Goal: Task Accomplishment & Management: Manage account settings

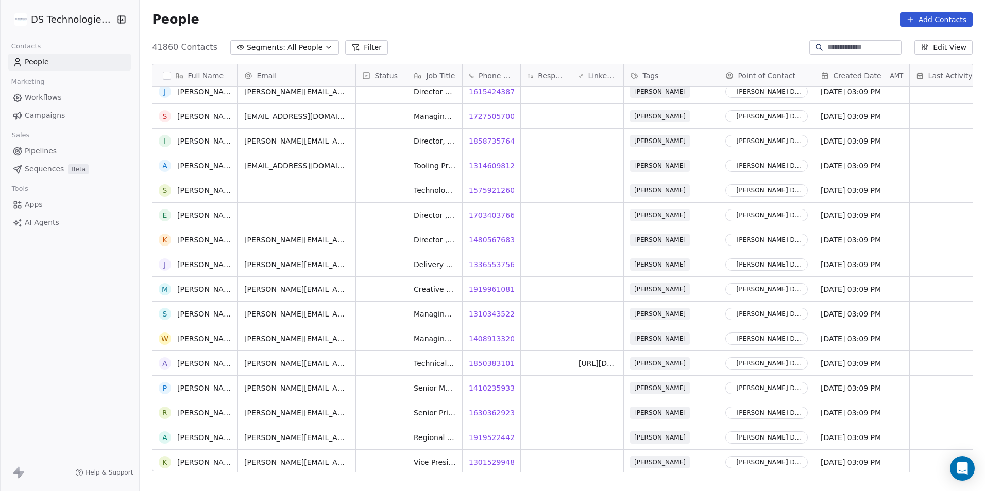
scroll to position [2318, 0]
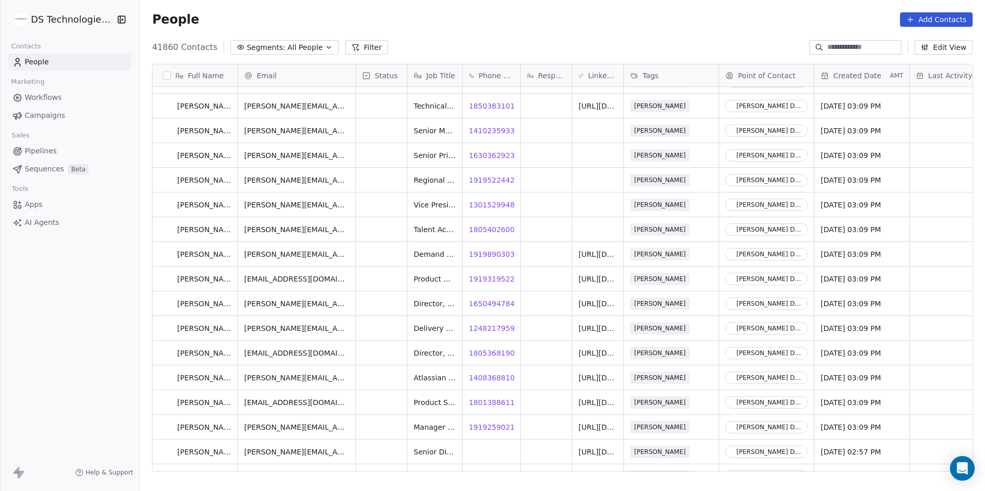
click at [363, 46] on button "Filter" at bounding box center [366, 47] width 43 height 14
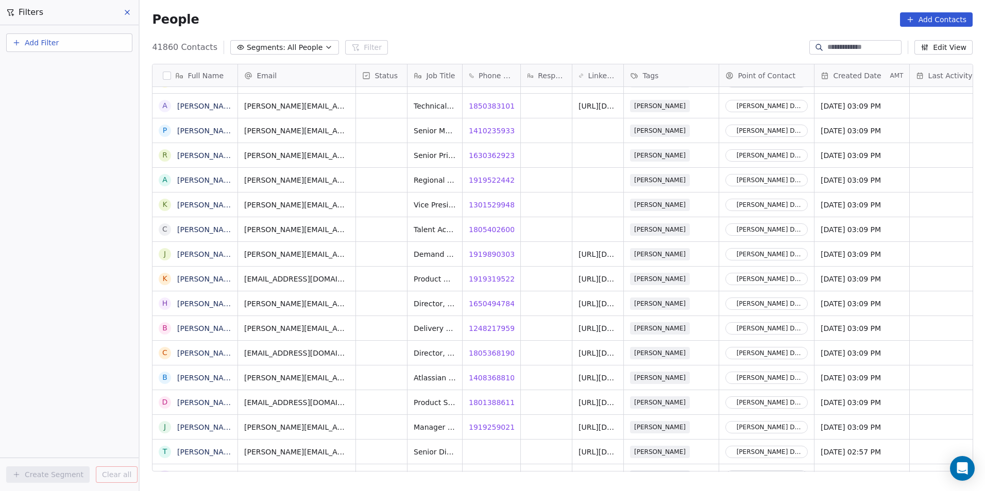
scroll to position [2524, 0]
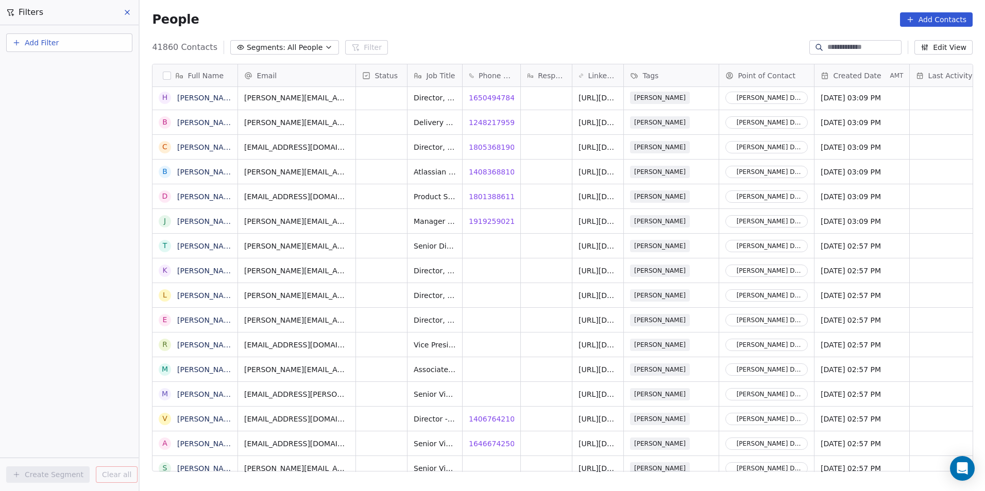
click at [81, 40] on button "Add Filter" at bounding box center [69, 42] width 126 height 19
click at [78, 73] on div "Contact properties" at bounding box center [69, 67] width 117 height 16
type input "******"
drag, startPoint x: 75, startPoint y: 72, endPoint x: 23, endPoint y: 67, distance: 52.3
click at [23, 67] on div "******" at bounding box center [69, 67] width 117 height 16
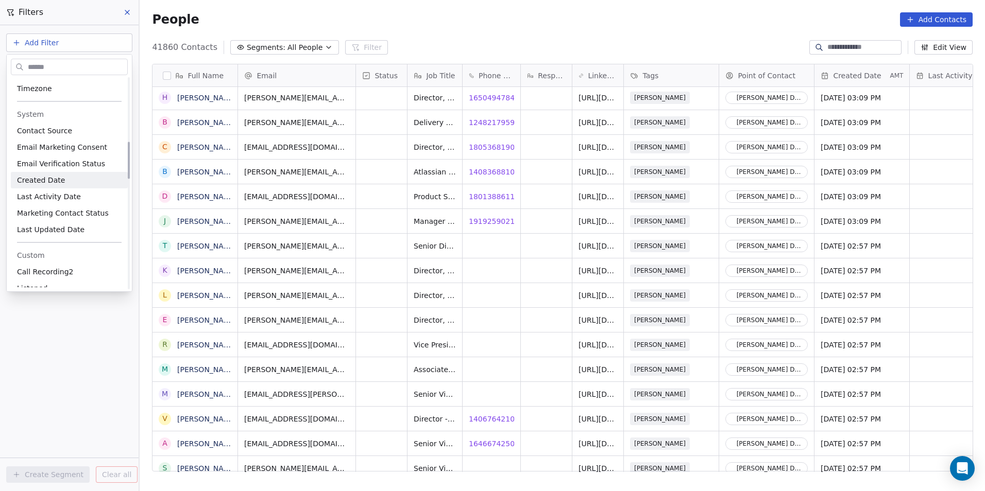
scroll to position [412, 0]
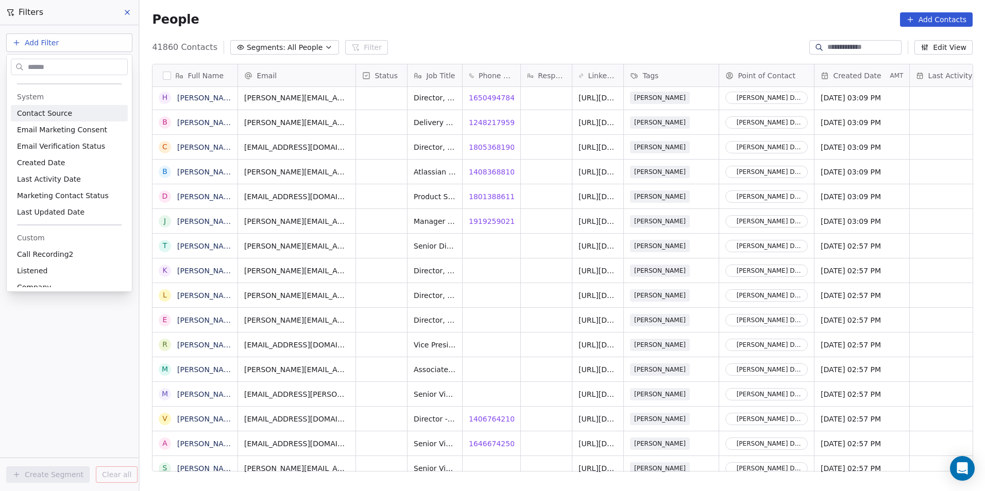
click at [55, 62] on input "text" at bounding box center [76, 67] width 101 height 15
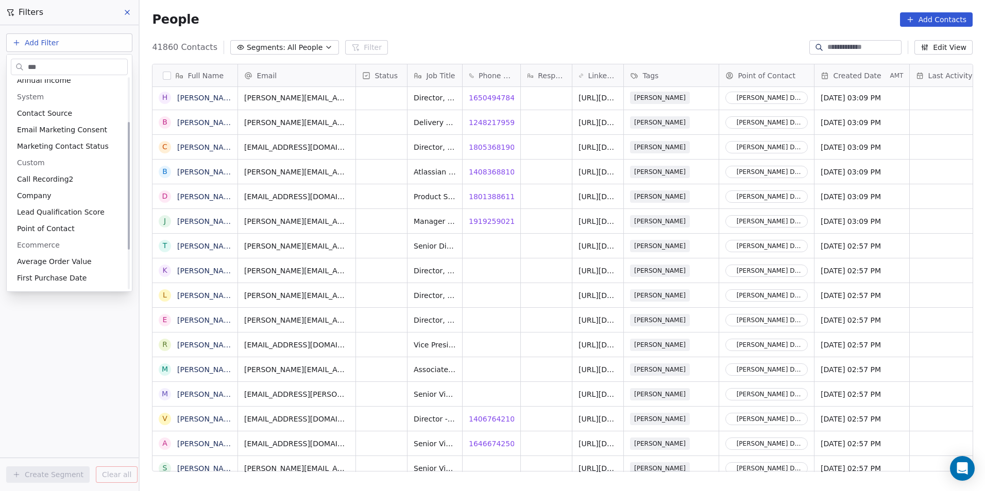
scroll to position [0, 0]
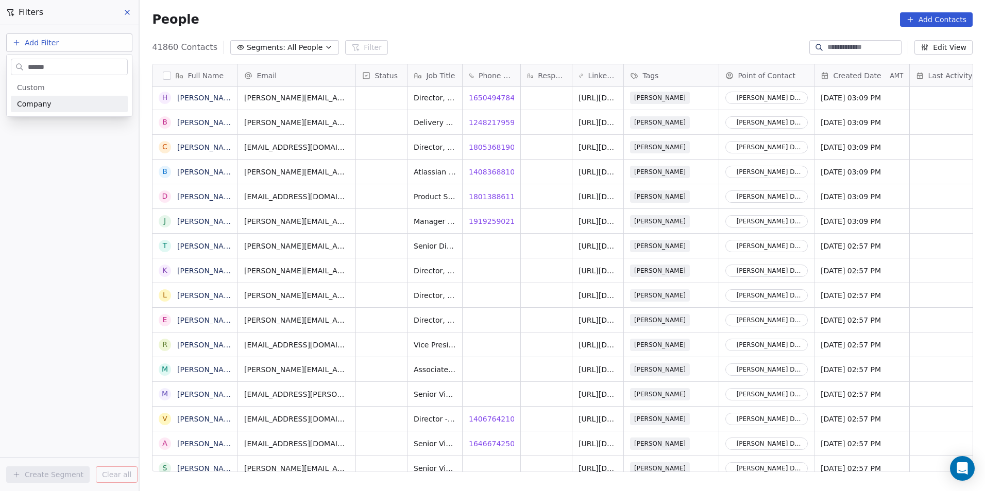
type input "*******"
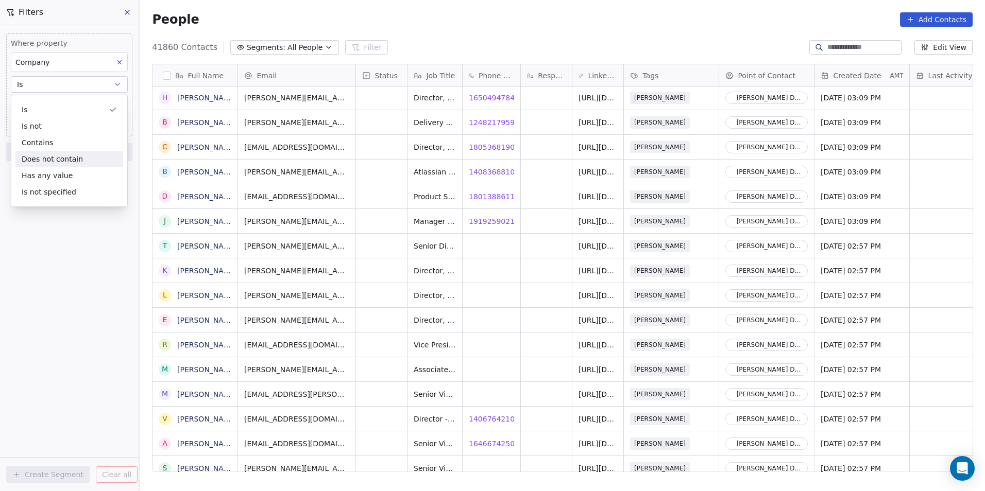
click at [42, 278] on div "Where property Company Is Add filter to this group Add another filter Create Se…" at bounding box center [69, 258] width 139 height 466
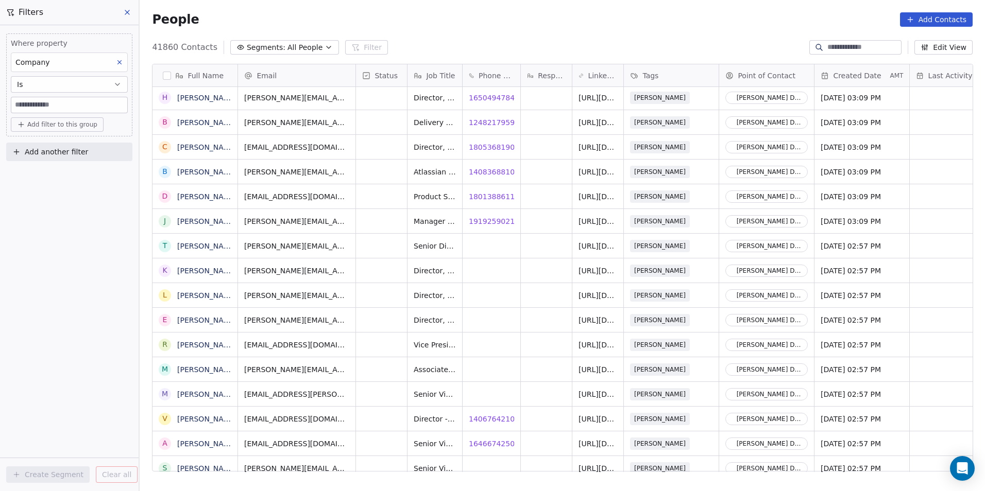
click at [93, 107] on input at bounding box center [69, 104] width 116 height 15
paste input "******"
type input "******"
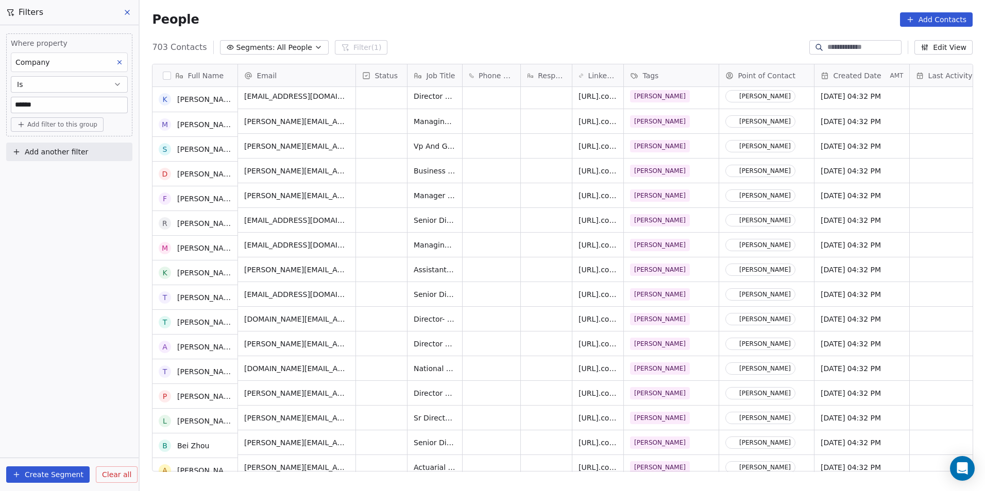
scroll to position [364, 0]
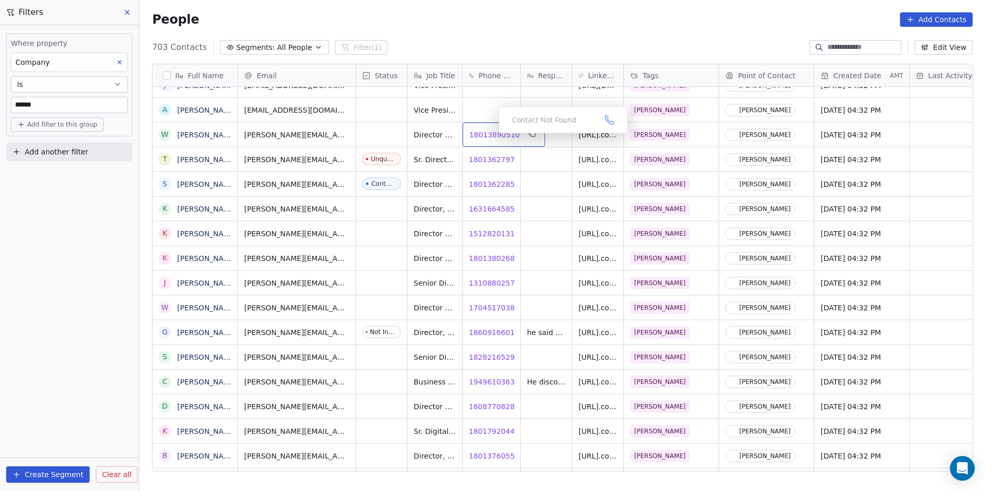
click at [490, 136] on span "18013890510" at bounding box center [494, 135] width 50 height 10
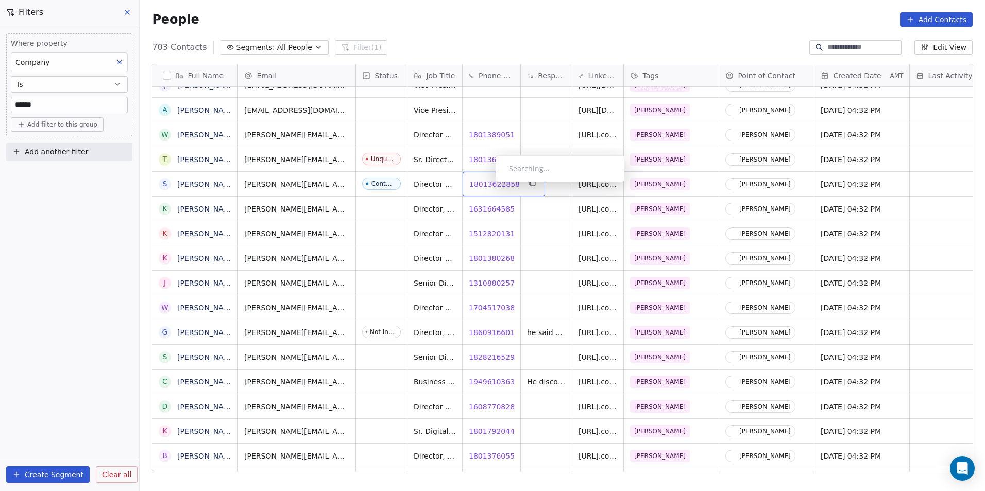
click at [487, 185] on span "18013622858" at bounding box center [494, 184] width 50 height 10
click at [489, 208] on span "16316645856" at bounding box center [494, 209] width 50 height 10
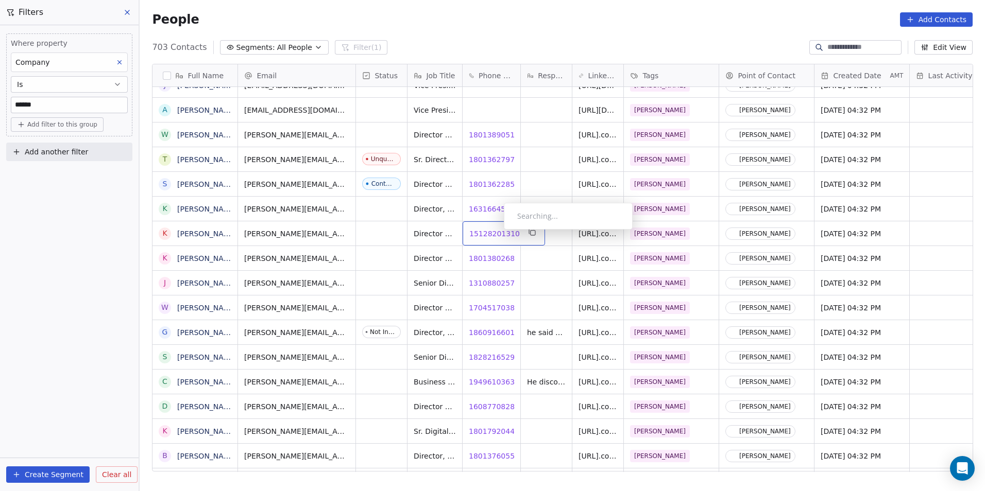
click at [495, 232] on span "15128201310" at bounding box center [494, 234] width 50 height 10
click at [486, 260] on span "18013802681" at bounding box center [494, 258] width 50 height 10
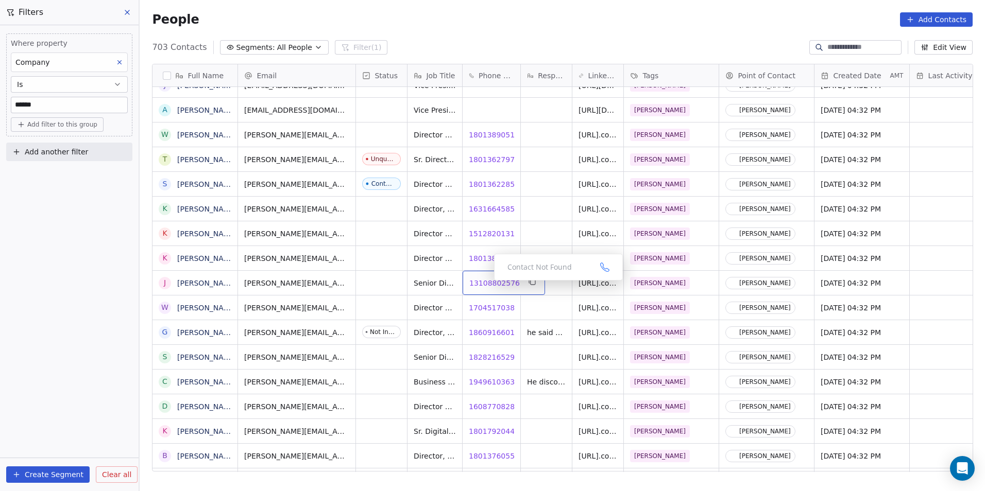
click at [486, 283] on span "13108802576" at bounding box center [494, 283] width 50 height 10
click at [472, 307] on span "17045170384" at bounding box center [494, 308] width 50 height 10
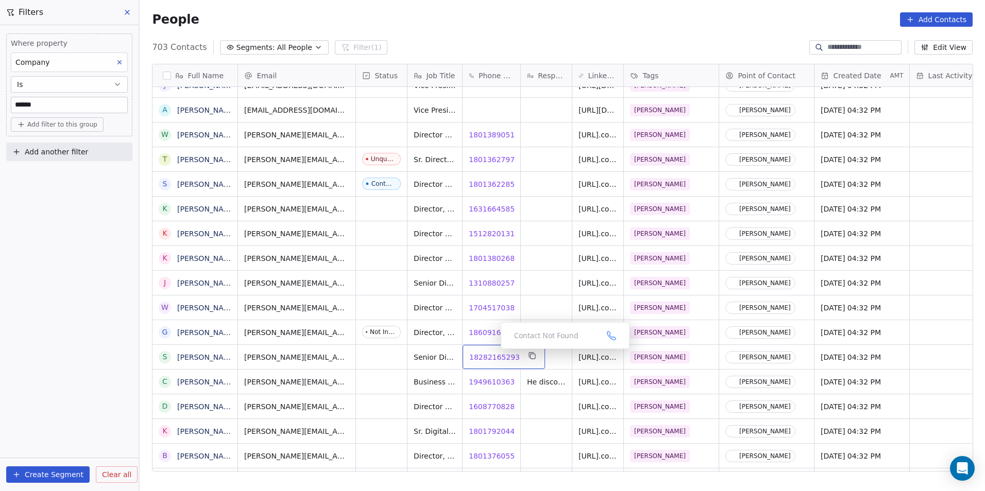
click at [487, 360] on span "18282165293" at bounding box center [494, 357] width 50 height 10
click at [496, 407] on span "16087708283" at bounding box center [494, 407] width 50 height 10
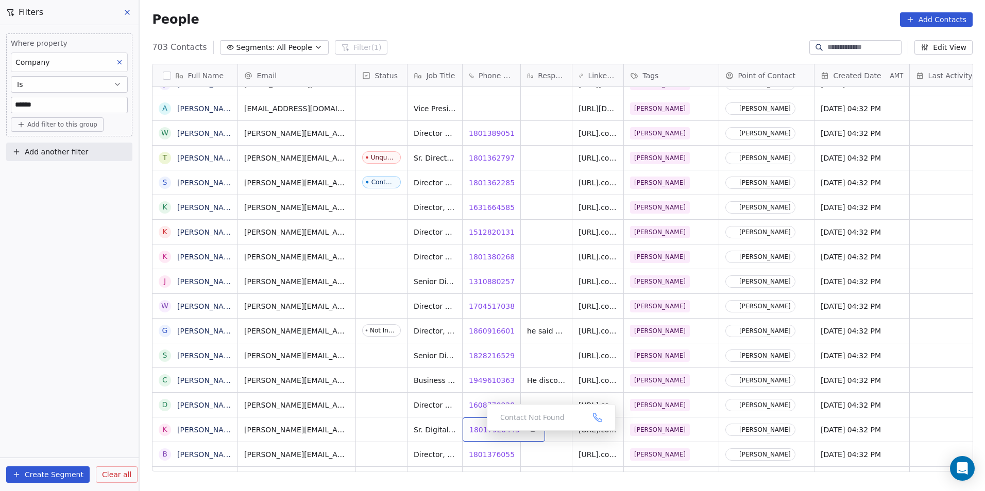
click at [478, 434] on span "18017920443" at bounding box center [494, 430] width 50 height 10
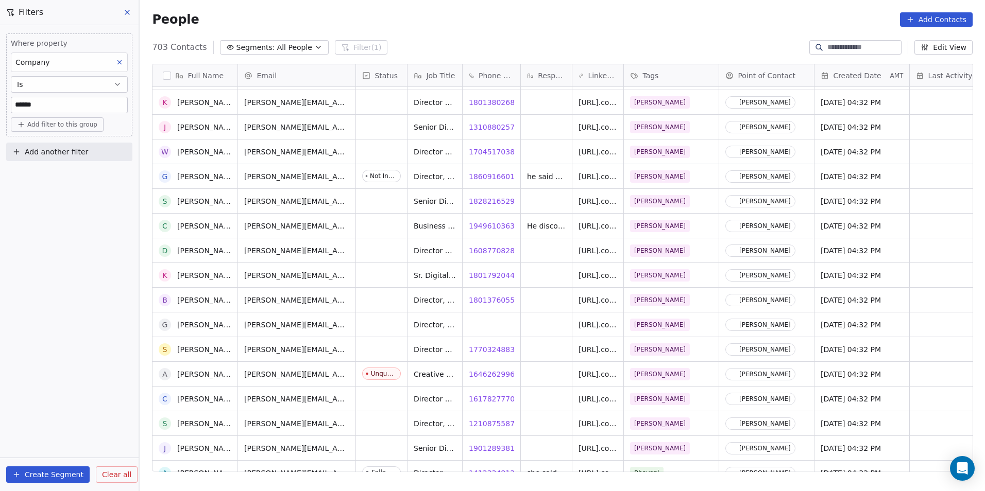
scroll to position [4843, 0]
click at [488, 299] on span "18013760556" at bounding box center [494, 300] width 50 height 10
click at [680, 298] on icon "grid" at bounding box center [676, 299] width 8 height 8
click at [493, 398] on span "16178277706" at bounding box center [494, 399] width 50 height 10
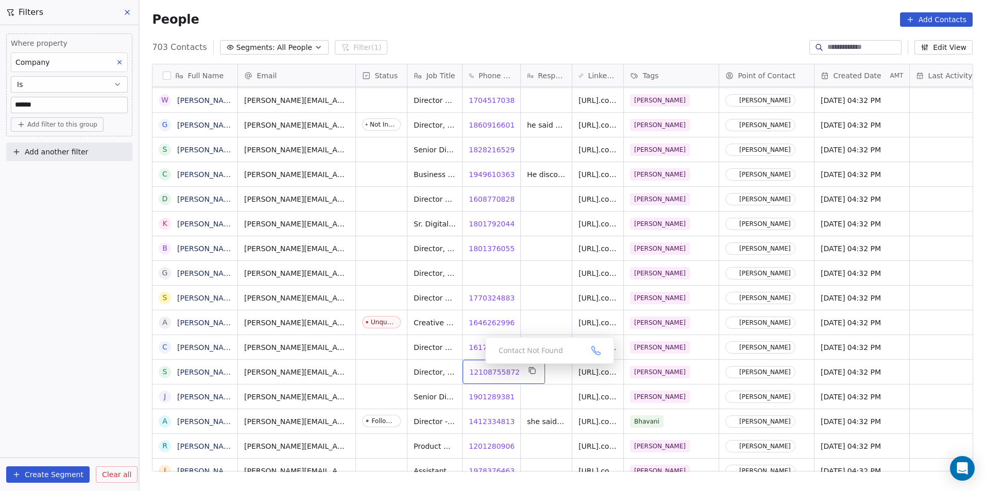
click at [491, 374] on span "12108755872" at bounding box center [494, 372] width 50 height 10
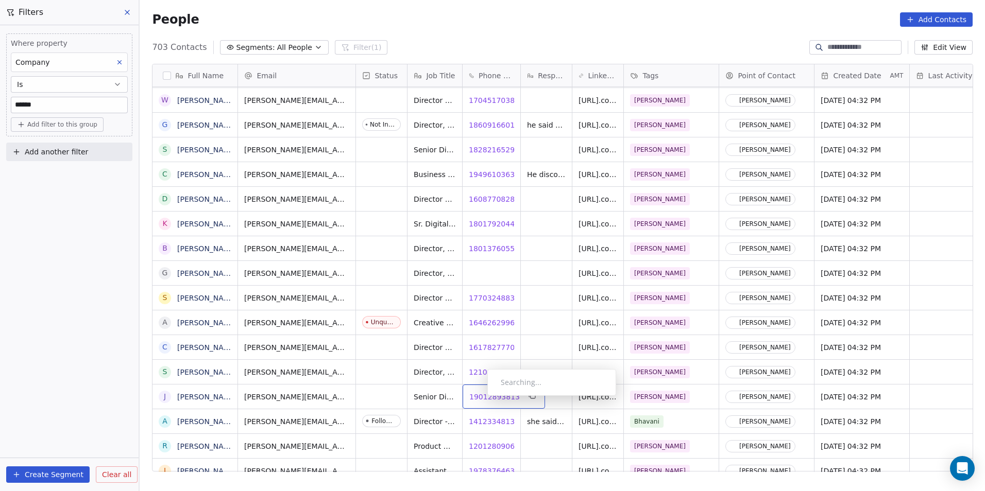
click at [479, 399] on span "19012893813" at bounding box center [494, 397] width 50 height 10
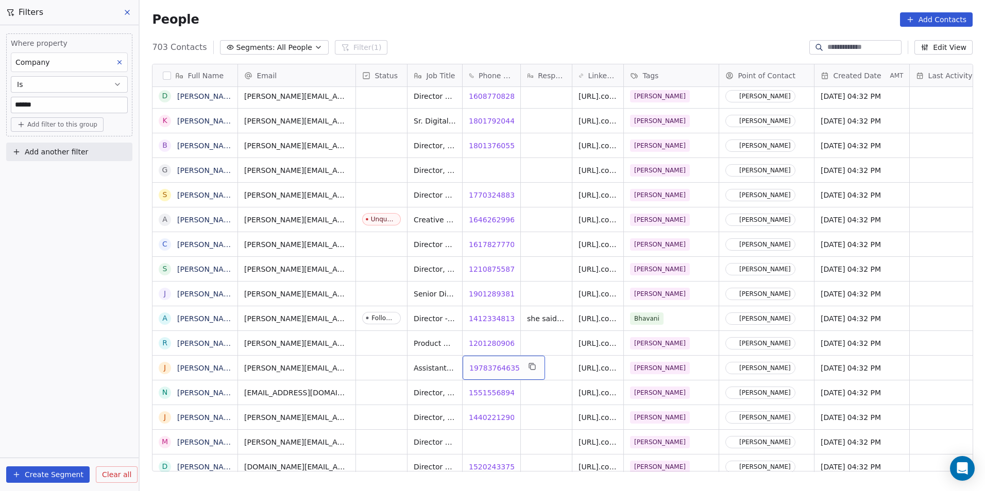
click at [490, 365] on span "19783764635" at bounding box center [494, 368] width 50 height 10
click at [489, 391] on span "15515568944" at bounding box center [494, 393] width 50 height 10
click at [479, 416] on span "14402212906" at bounding box center [494, 418] width 50 height 10
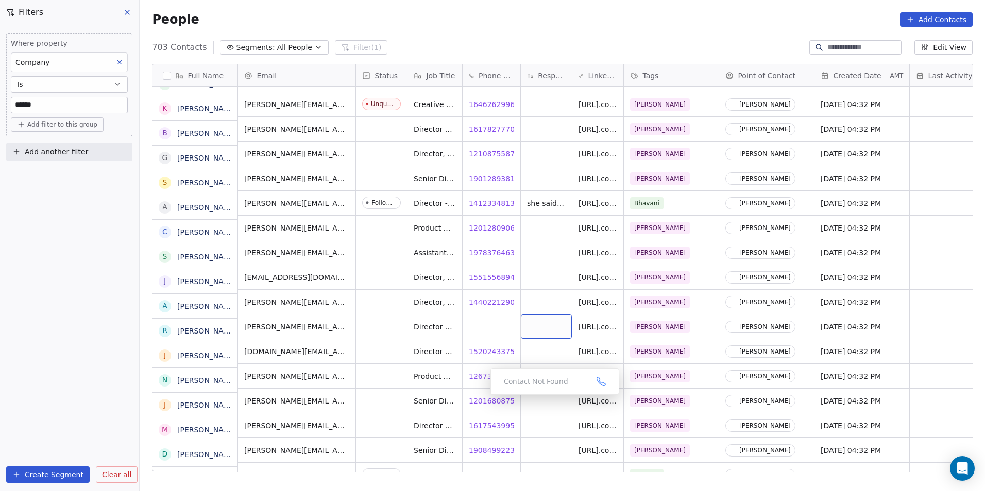
scroll to position [5113, 0]
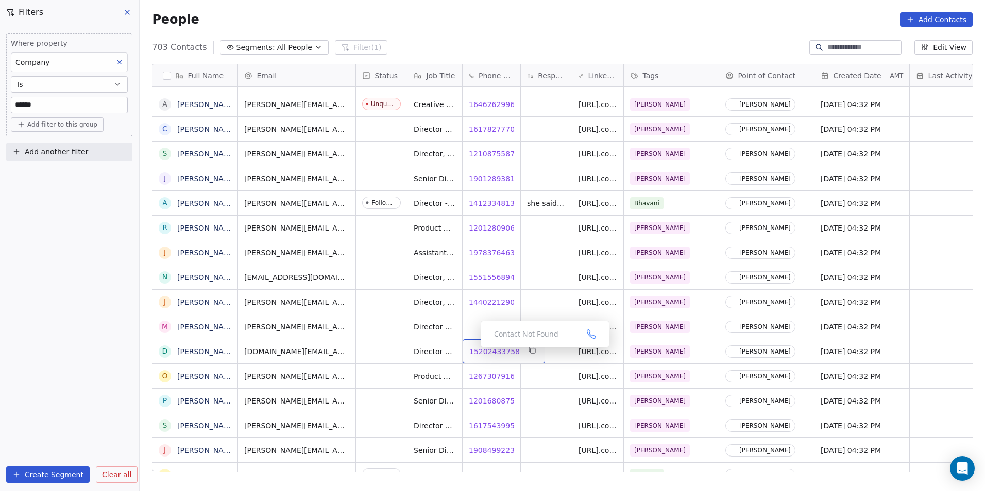
click at [488, 352] on span "15202433758" at bounding box center [494, 352] width 50 height 10
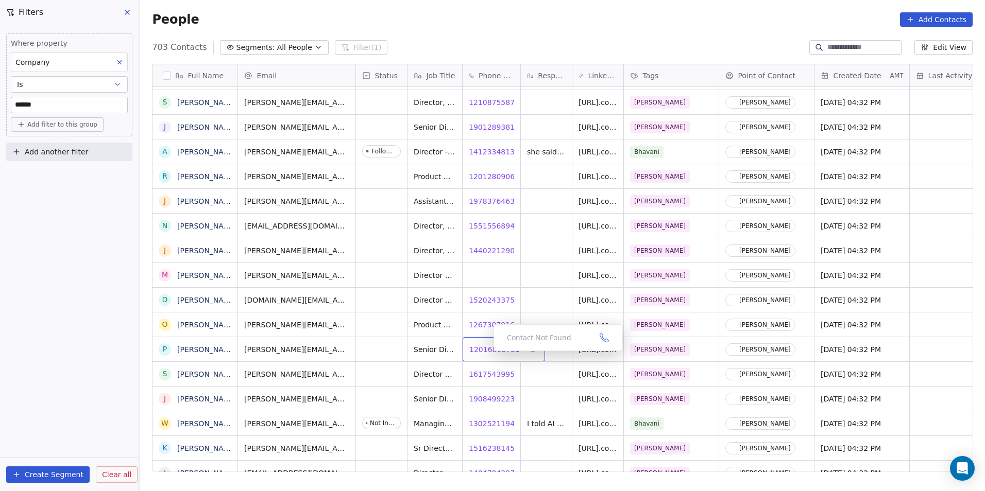
click at [484, 351] on span "12016808751" at bounding box center [494, 350] width 50 height 10
click at [474, 372] on span "16175439952" at bounding box center [494, 374] width 50 height 10
drag, startPoint x: 493, startPoint y: 393, endPoint x: 494, endPoint y: 400, distance: 6.7
click at [493, 393] on html "DS Technologies Inc Contacts People Marketing Workflows Campaigns Sales Pipelin…" at bounding box center [492, 245] width 985 height 491
click at [495, 400] on span "19084992233" at bounding box center [494, 399] width 50 height 10
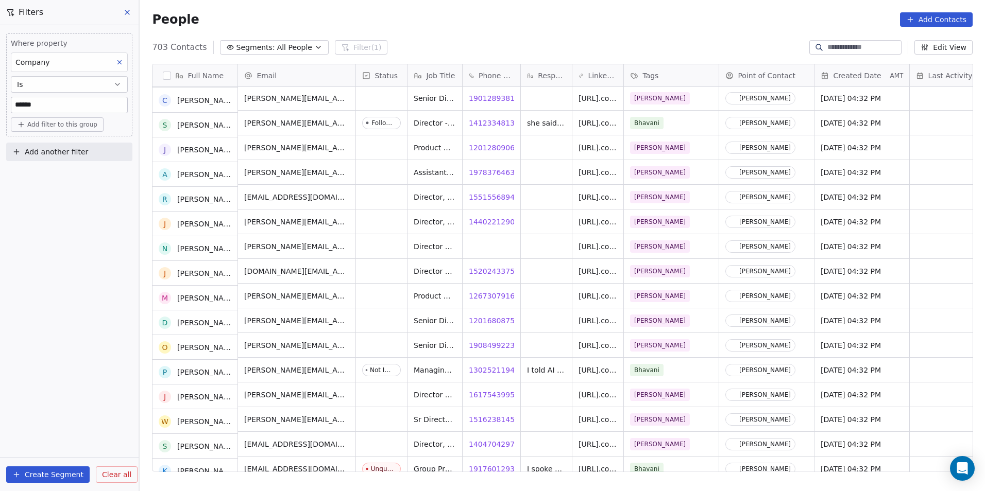
scroll to position [5267, 0]
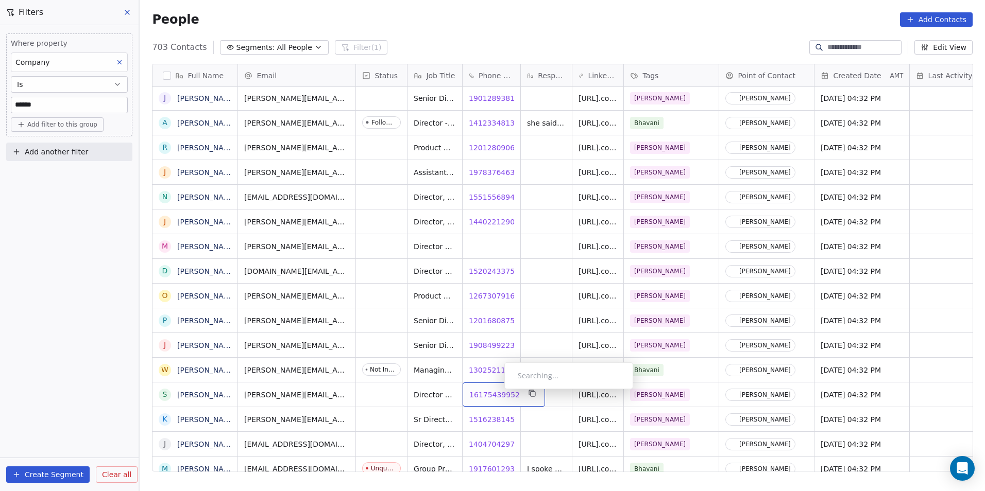
click at [496, 392] on span "16175439952" at bounding box center [494, 395] width 50 height 10
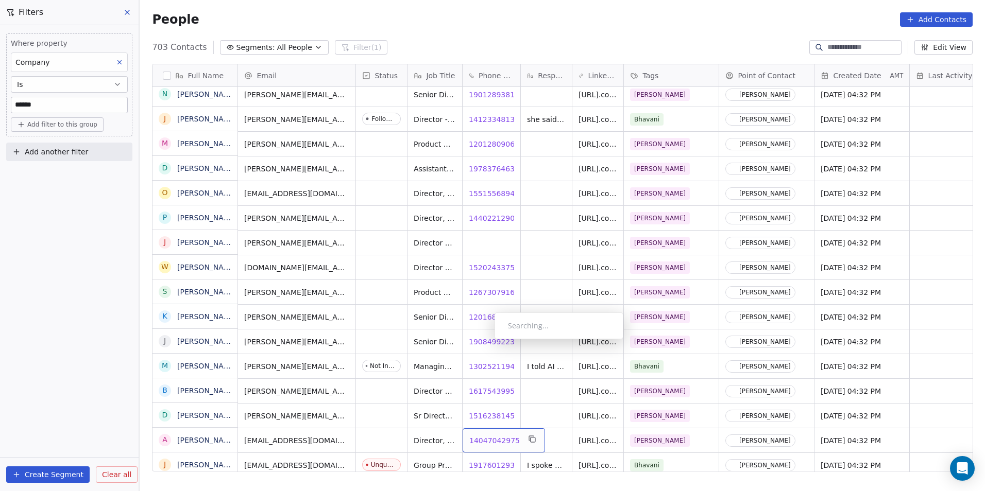
scroll to position [5370, 0]
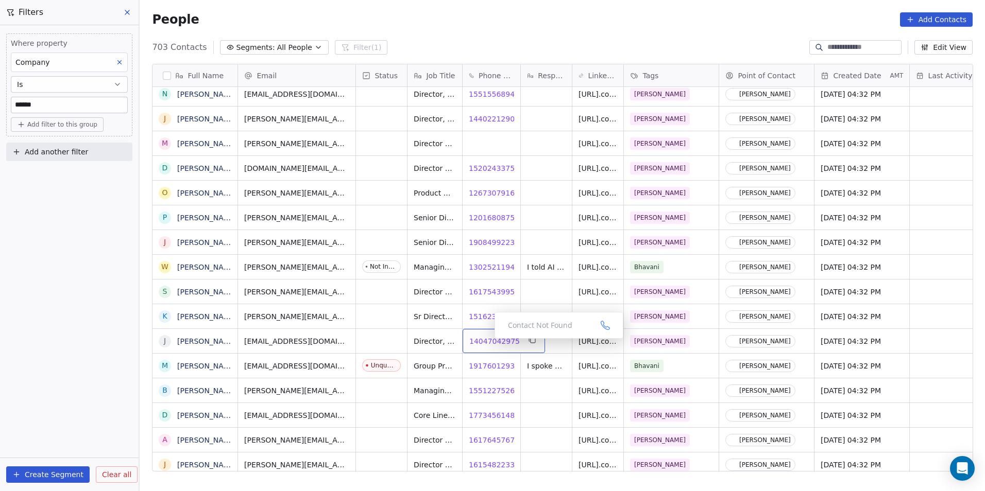
click at [486, 342] on span "14047042975" at bounding box center [494, 341] width 50 height 10
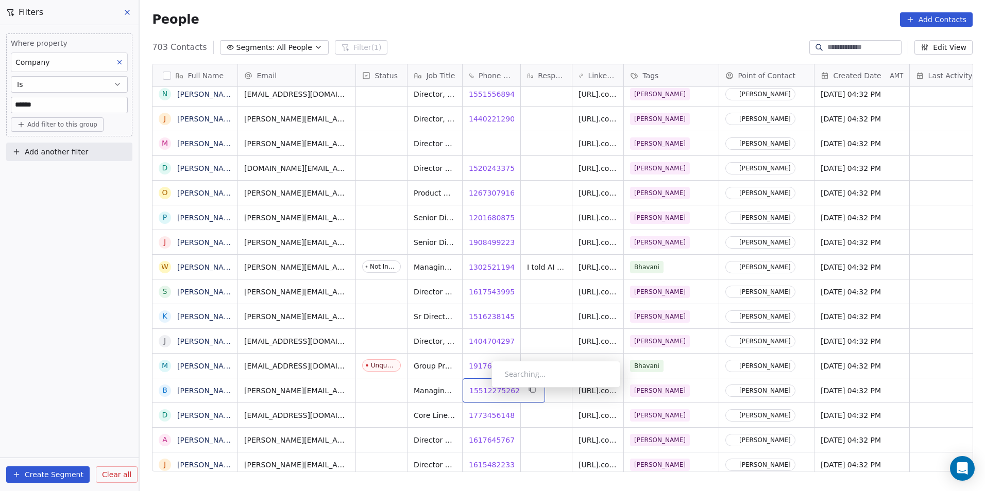
click at [483, 390] on span "15512275262" at bounding box center [494, 391] width 50 height 10
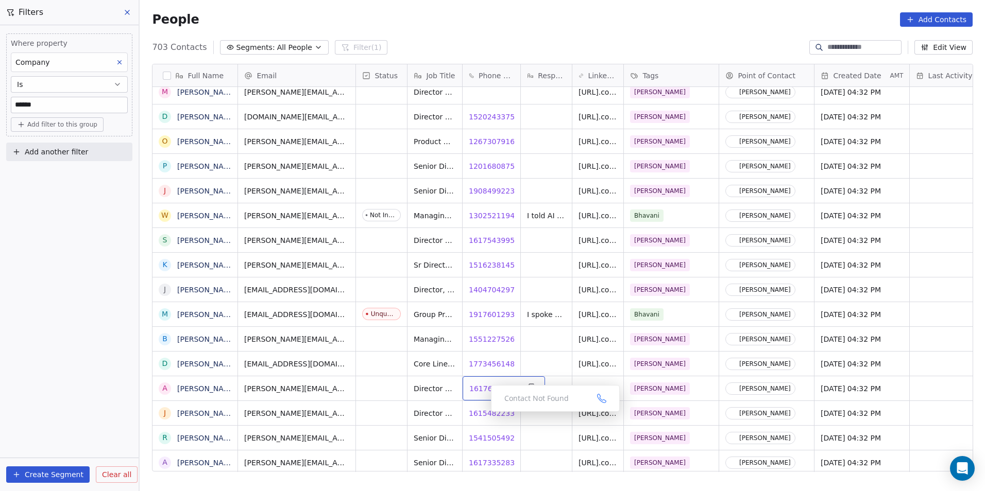
click at [481, 390] on span "16176457672" at bounding box center [494, 389] width 50 height 10
click at [490, 416] on span "16154822331" at bounding box center [494, 413] width 50 height 10
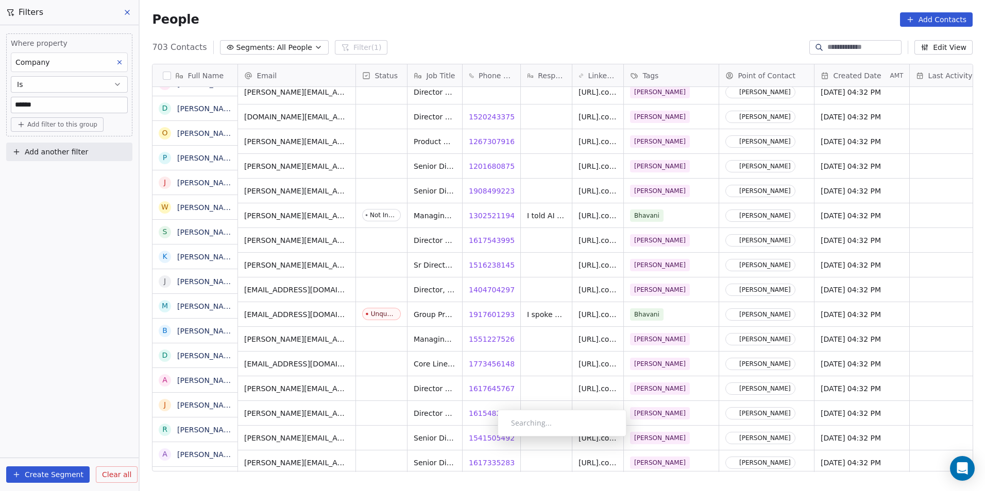
scroll to position [5430, 0]
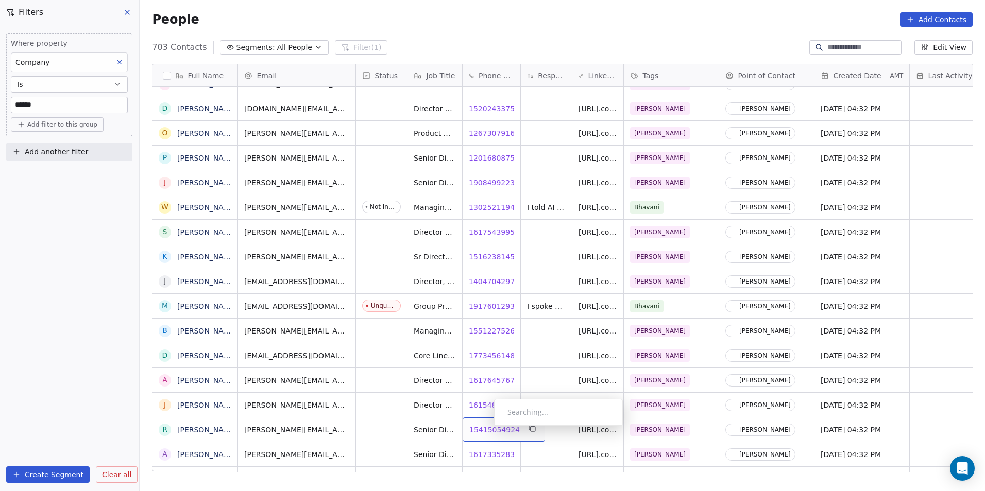
click at [486, 429] on span "15415054924" at bounding box center [494, 430] width 50 height 10
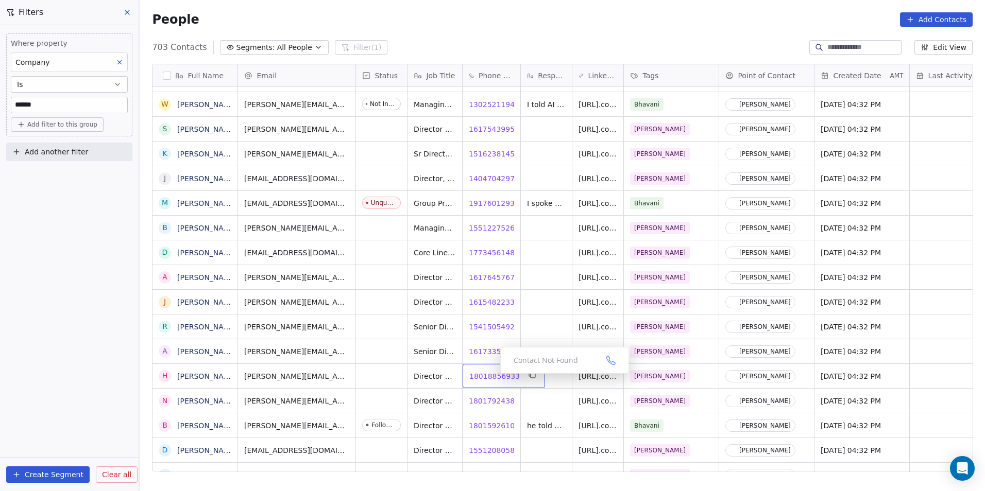
click at [487, 380] on span "18018856933" at bounding box center [494, 376] width 50 height 10
click at [485, 404] on span "18017924385" at bounding box center [494, 401] width 50 height 10
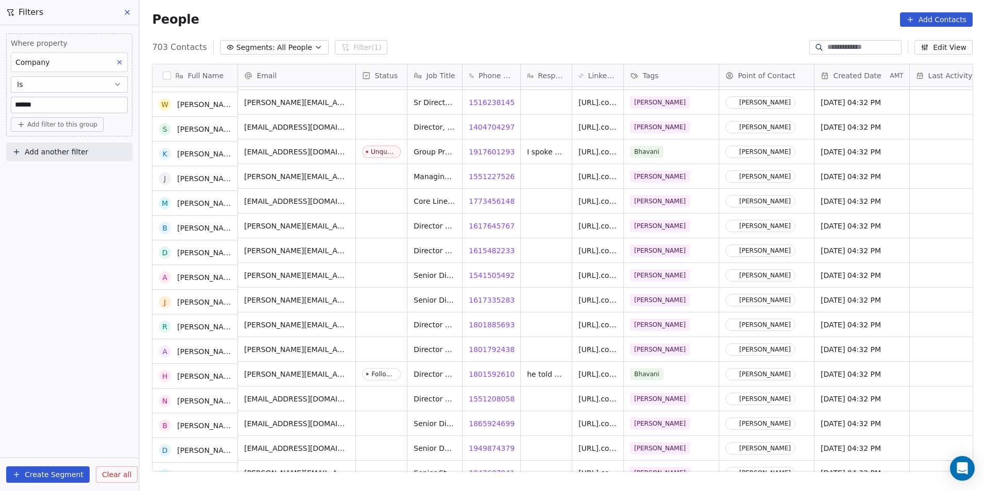
scroll to position [5585, 0]
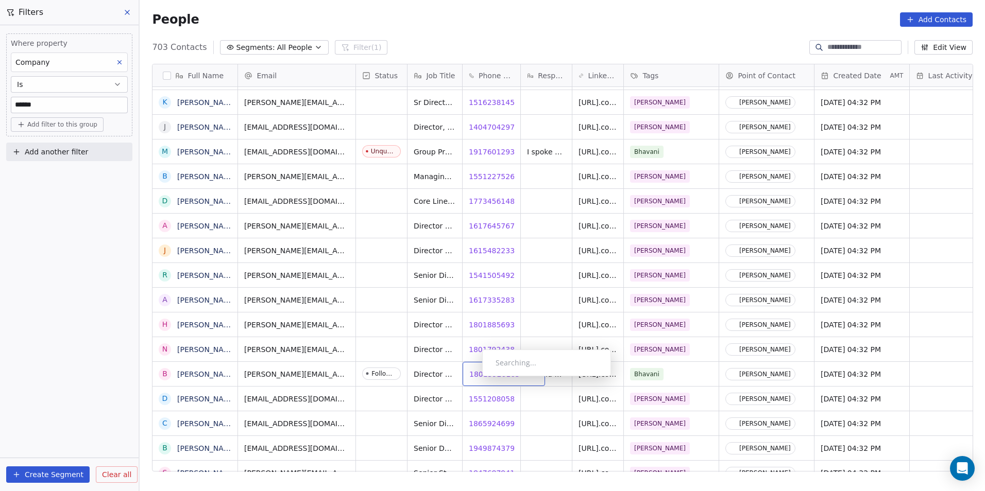
click at [473, 380] on div "18015926105 18015926105" at bounding box center [504, 374] width 82 height 24
click at [478, 378] on span "18015926105" at bounding box center [494, 374] width 50 height 10
click at [479, 425] on span "18659246999" at bounding box center [494, 424] width 50 height 10
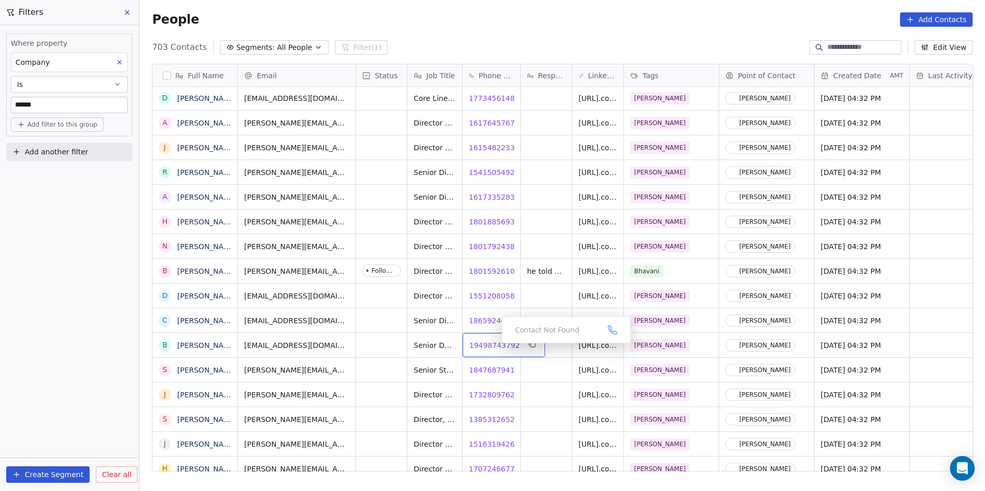
click at [493, 346] on span "19498743792" at bounding box center [494, 345] width 50 height 10
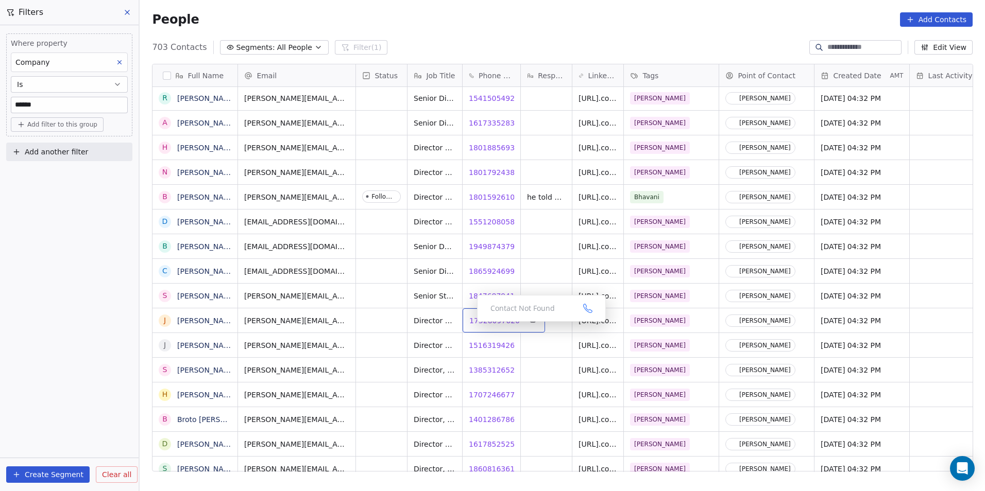
click at [485, 318] on body "DS Technologies Inc Contacts People Marketing Workflows Campaigns Sales Pipelin…" at bounding box center [492, 245] width 985 height 491
click at [488, 322] on span "17328097620" at bounding box center [494, 321] width 50 height 10
click at [485, 370] on span "13853126526" at bounding box center [494, 370] width 50 height 10
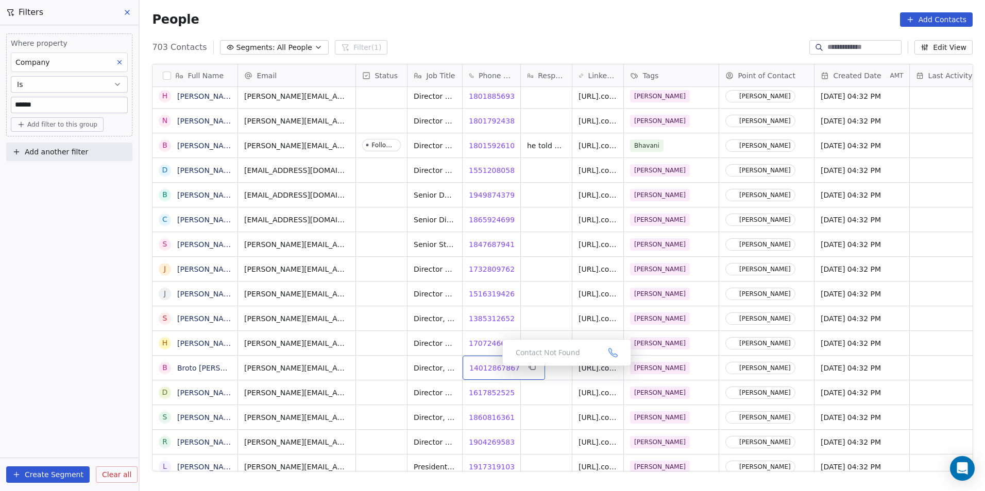
click at [494, 369] on span "14012867867" at bounding box center [494, 368] width 50 height 10
click at [487, 395] on span "16178525256" at bounding box center [494, 393] width 50 height 10
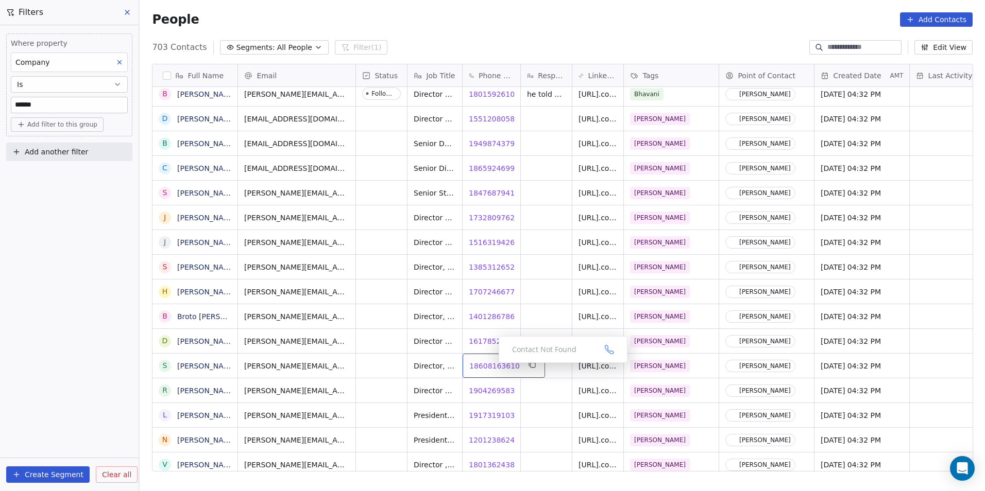
click at [490, 366] on span "18608163610" at bounding box center [494, 366] width 50 height 10
click at [484, 390] on span "19042695835" at bounding box center [494, 391] width 50 height 10
click at [493, 390] on span "19042695835" at bounding box center [494, 391] width 50 height 10
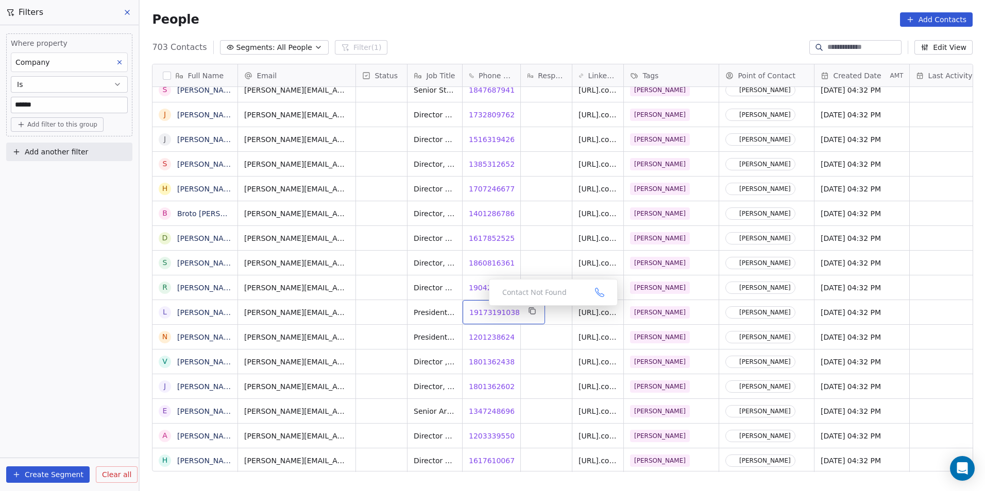
click at [484, 311] on span "19173191038" at bounding box center [494, 312] width 50 height 10
click at [492, 338] on span "12012386243" at bounding box center [494, 337] width 50 height 10
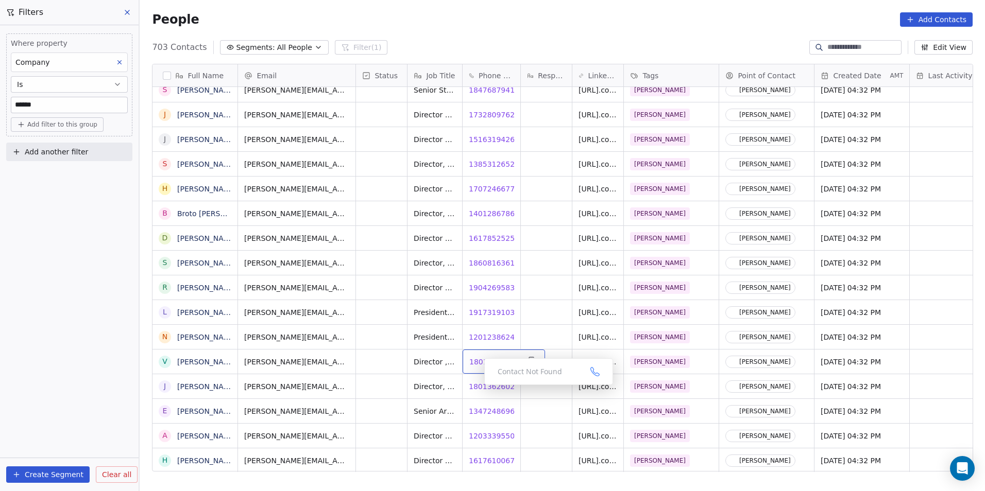
click at [476, 365] on span "18013624387" at bounding box center [494, 362] width 50 height 10
click at [479, 385] on html "DS Technologies Inc Contacts People Marketing Workflows Campaigns Sales Pipelin…" at bounding box center [492, 245] width 985 height 491
click at [485, 386] on span "18013626025" at bounding box center [494, 387] width 50 height 10
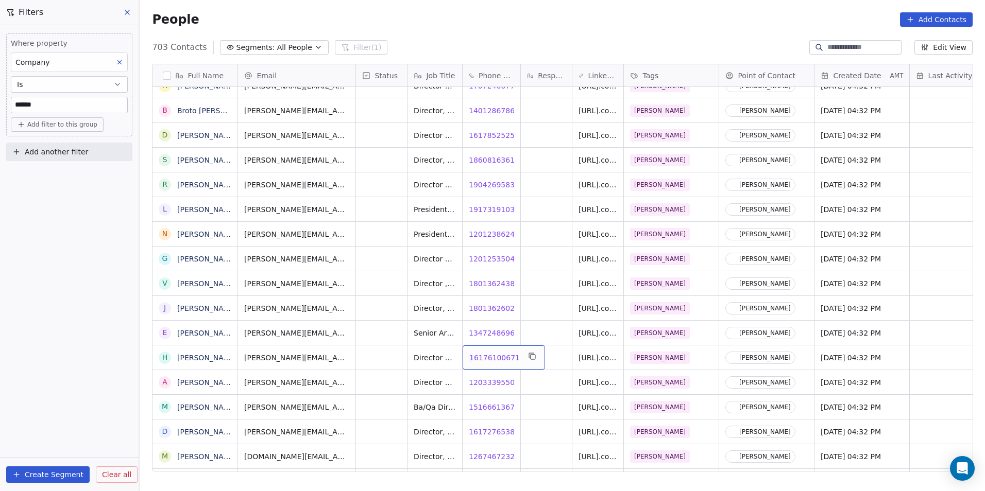
click at [490, 360] on span "16176100671" at bounding box center [494, 358] width 50 height 10
click at [487, 381] on span "12033395509" at bounding box center [494, 383] width 50 height 10
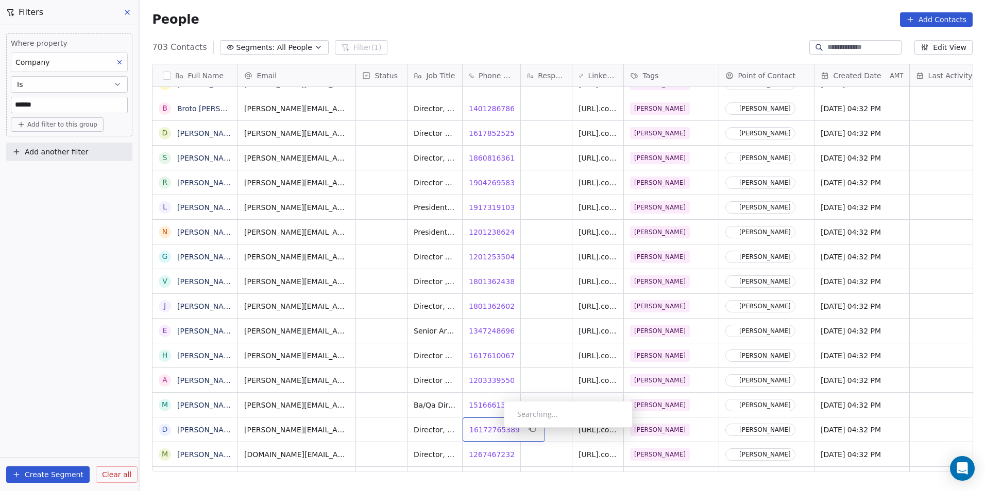
click at [495, 431] on span "16172765389" at bounding box center [494, 430] width 50 height 10
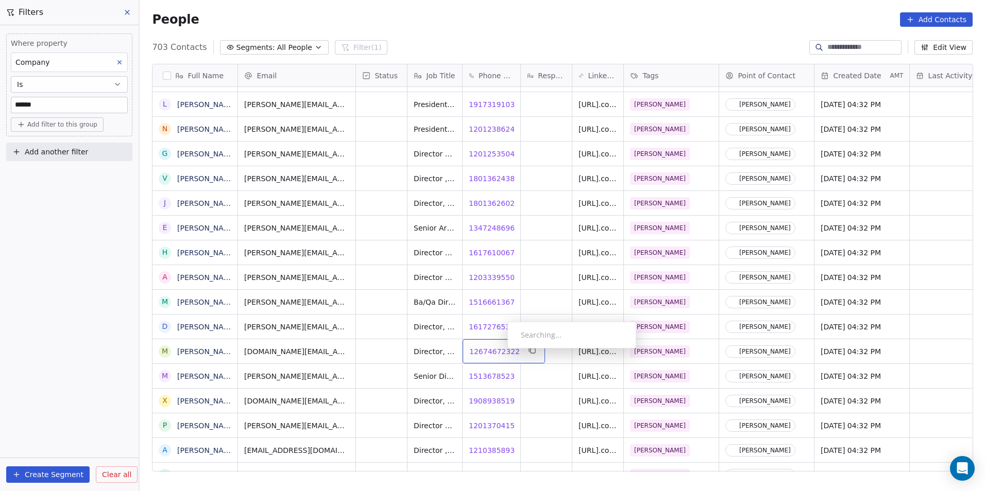
click at [499, 351] on span "12674672322" at bounding box center [494, 352] width 50 height 10
drag, startPoint x: 494, startPoint y: 374, endPoint x: 497, endPoint y: 379, distance: 5.3
click at [494, 374] on html "DS Technologies Inc Contacts People Marketing Workflows Campaigns Sales Pipelin…" at bounding box center [492, 245] width 985 height 491
click at [489, 378] on span "15136785239" at bounding box center [494, 376] width 50 height 10
drag, startPoint x: 562, startPoint y: 400, endPoint x: 486, endPoint y: 411, distance: 77.5
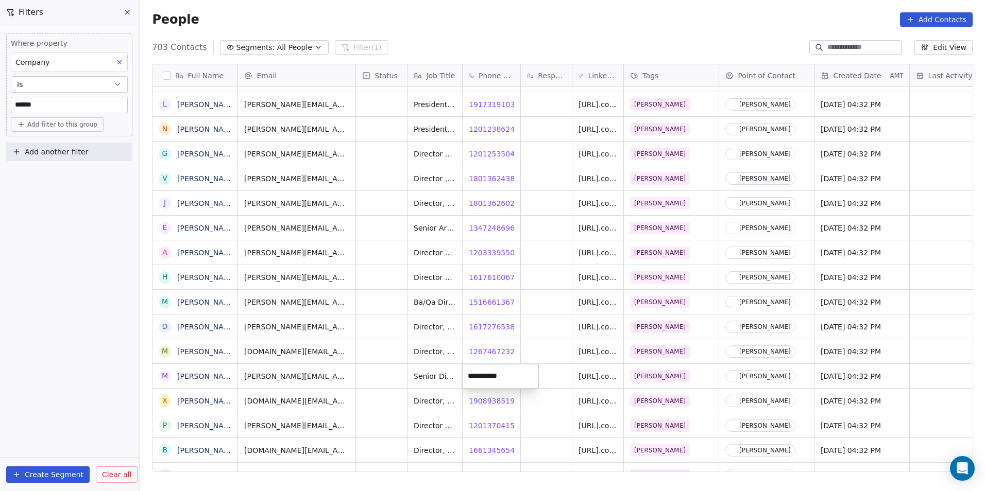
click at [562, 400] on html "DS Technologies Inc Contacts People Marketing Workflows Campaigns Sales Pipelin…" at bounding box center [492, 245] width 985 height 491
click at [495, 402] on span "19089385198" at bounding box center [494, 401] width 50 height 10
click at [487, 426] on span "15136785239" at bounding box center [494, 426] width 50 height 10
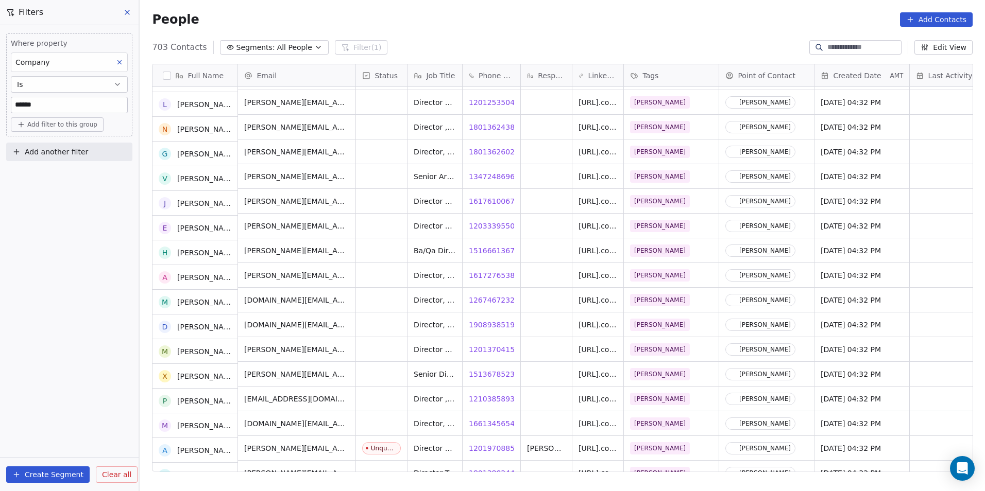
scroll to position [6153, 0]
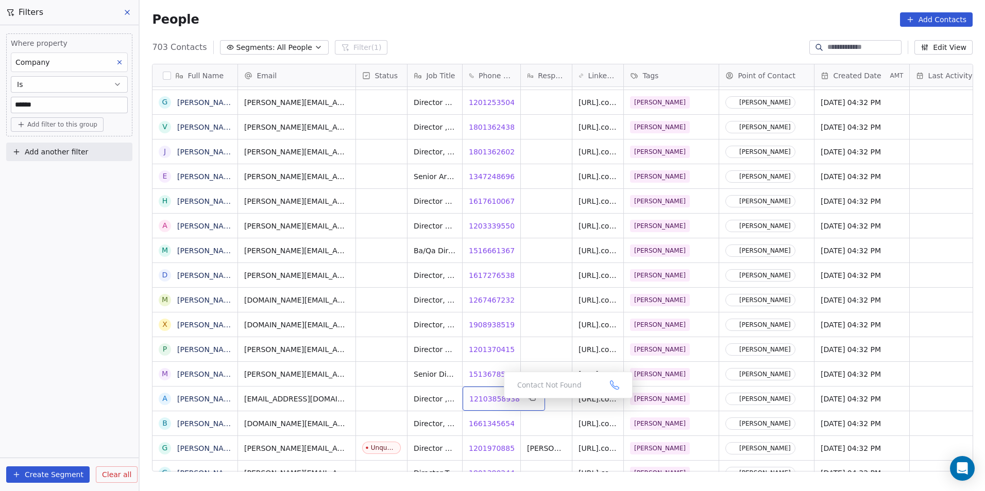
click at [494, 402] on span "12103858938" at bounding box center [494, 399] width 50 height 10
click at [482, 426] on span "16613456546" at bounding box center [494, 424] width 50 height 10
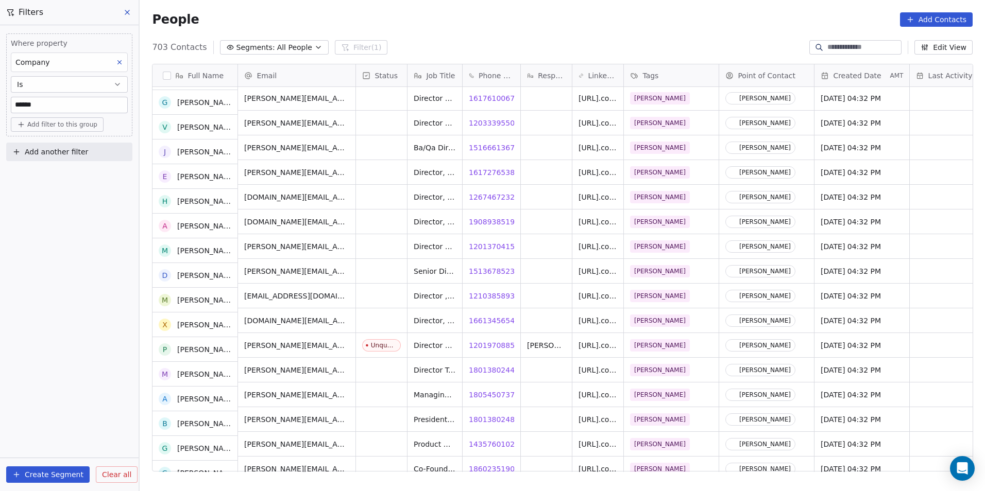
scroll to position [6256, 0]
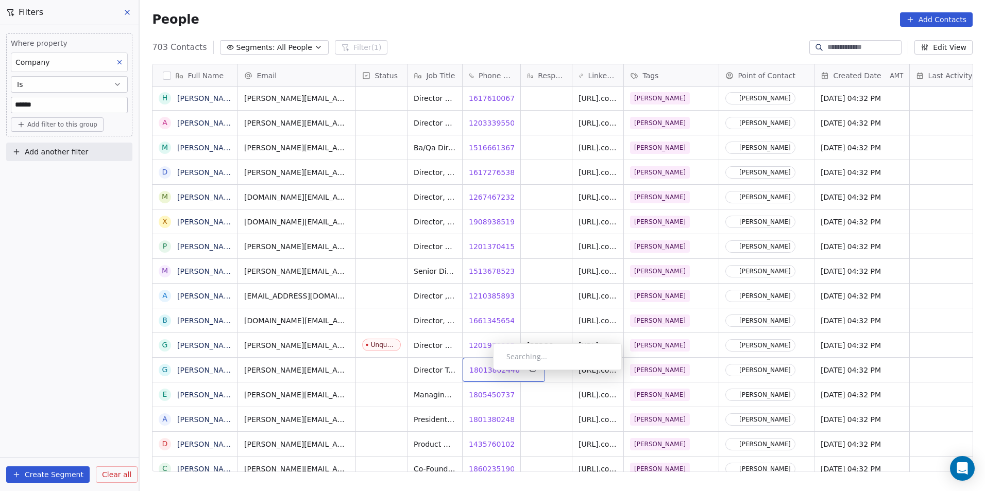
click at [485, 373] on span "18013802446" at bounding box center [494, 370] width 50 height 10
click at [489, 393] on span "18054507376" at bounding box center [494, 395] width 50 height 10
click at [480, 423] on span "18013802484" at bounding box center [494, 420] width 50 height 10
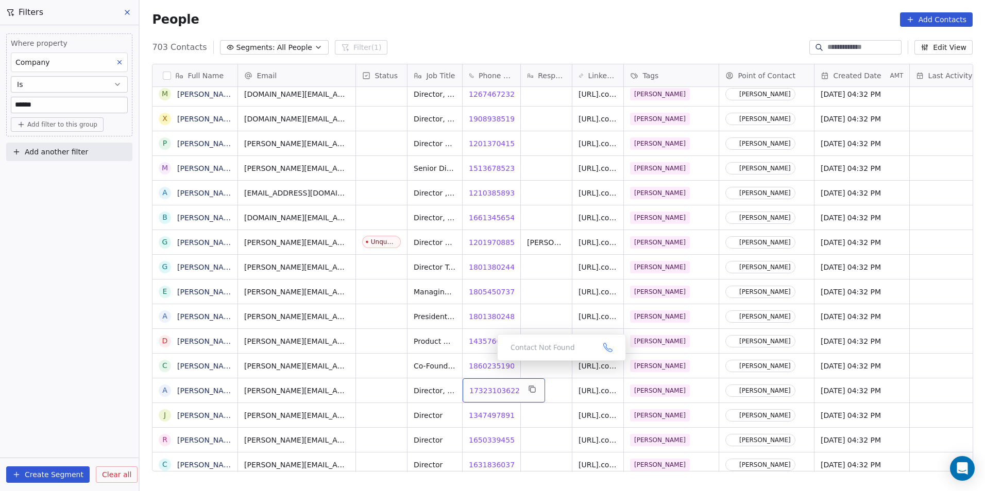
click at [493, 392] on span "17323103622" at bounding box center [494, 391] width 50 height 10
click at [485, 418] on span "13474978914" at bounding box center [494, 415] width 50 height 10
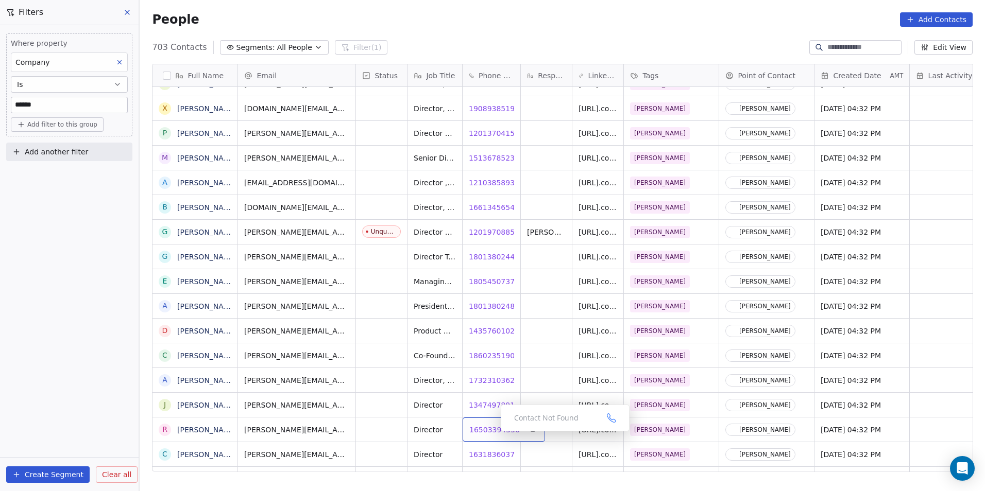
click at [494, 433] on span "16503394556" at bounding box center [494, 430] width 50 height 10
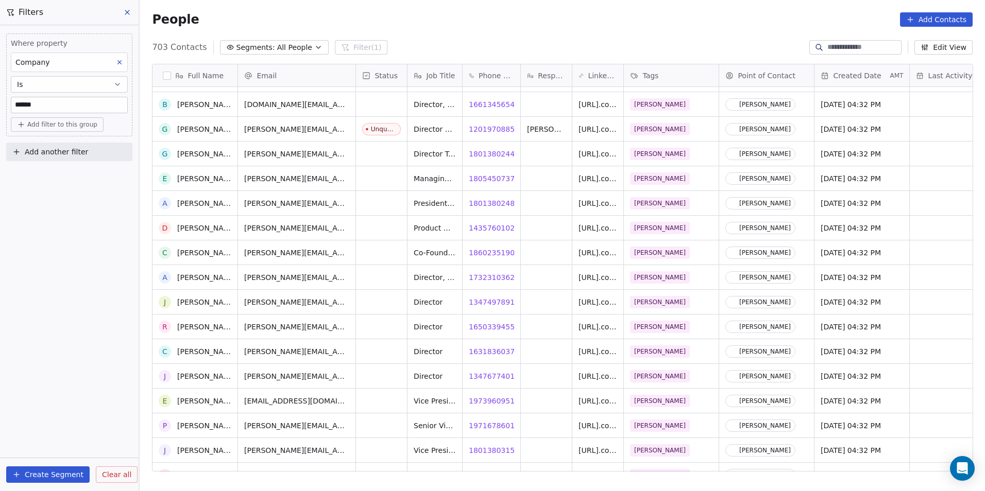
scroll to position [6627, 0]
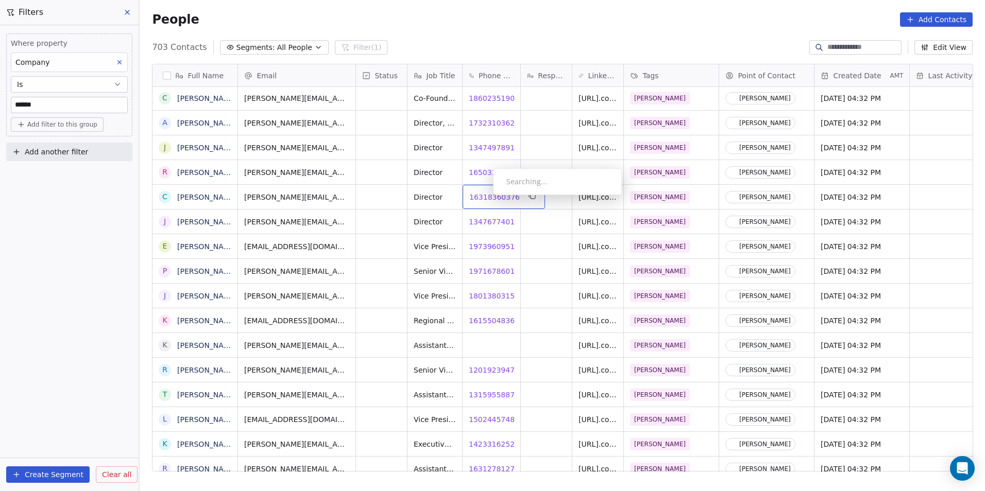
click at [485, 198] on span "16318360376" at bounding box center [494, 197] width 50 height 10
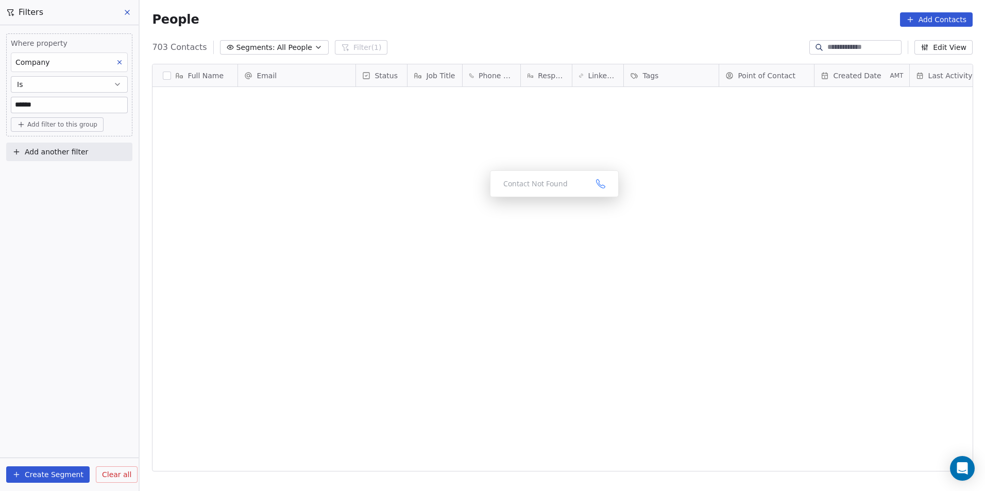
scroll to position [424, 838]
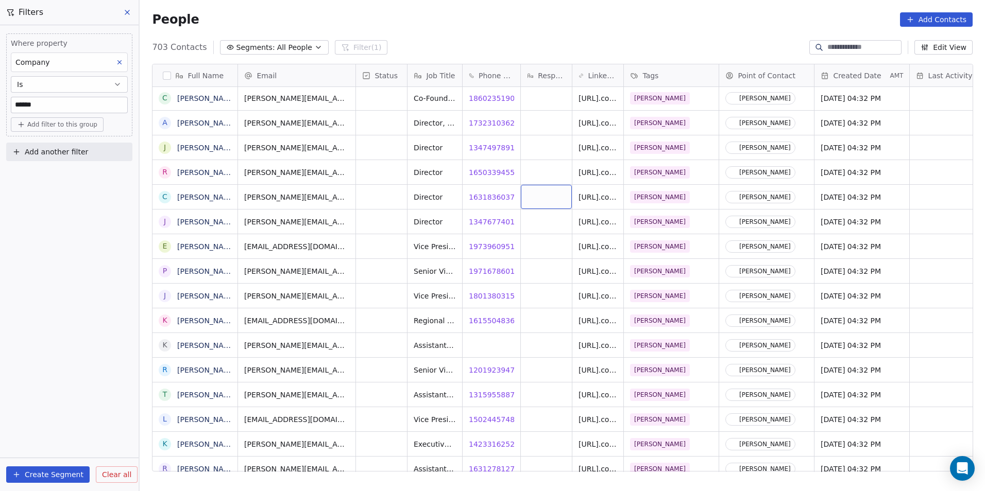
click at [544, 196] on div "grid" at bounding box center [546, 197] width 51 height 24
type textarea "**********"
click at [391, 200] on html "DS Technologies Inc Contacts People Marketing Workflows Campaigns Sales Pipelin…" at bounding box center [492, 245] width 985 height 491
drag, startPoint x: 391, startPoint y: 200, endPoint x: 984, endPoint y: 45, distance: 613.3
click at [391, 200] on html "DS Technologies Inc Contacts People Marketing Workflows Campaigns Sales Pipelin…" at bounding box center [492, 245] width 985 height 491
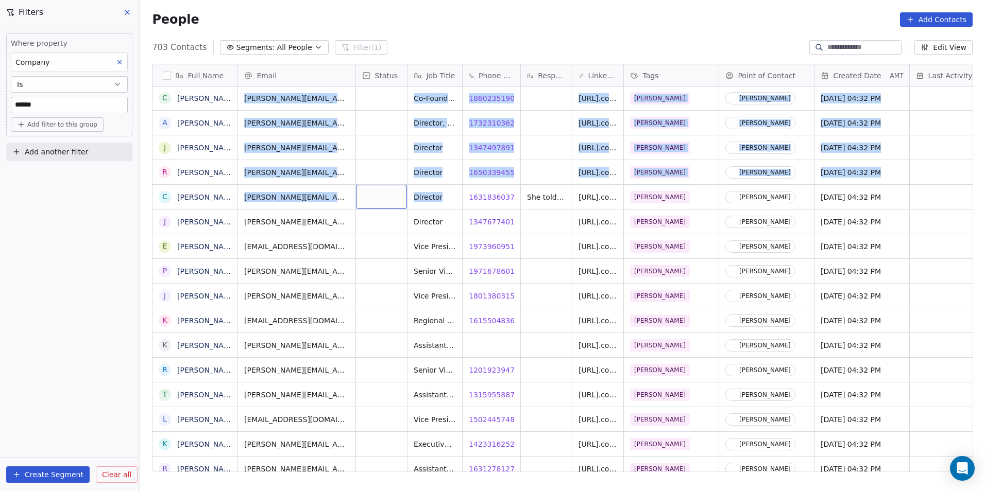
click at [369, 203] on div "grid" at bounding box center [381, 197] width 51 height 24
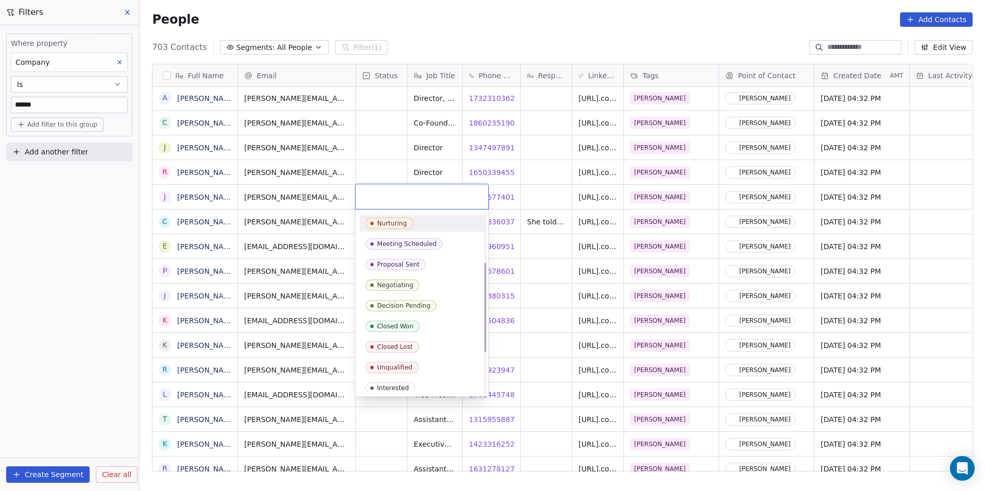
scroll to position [103, 0]
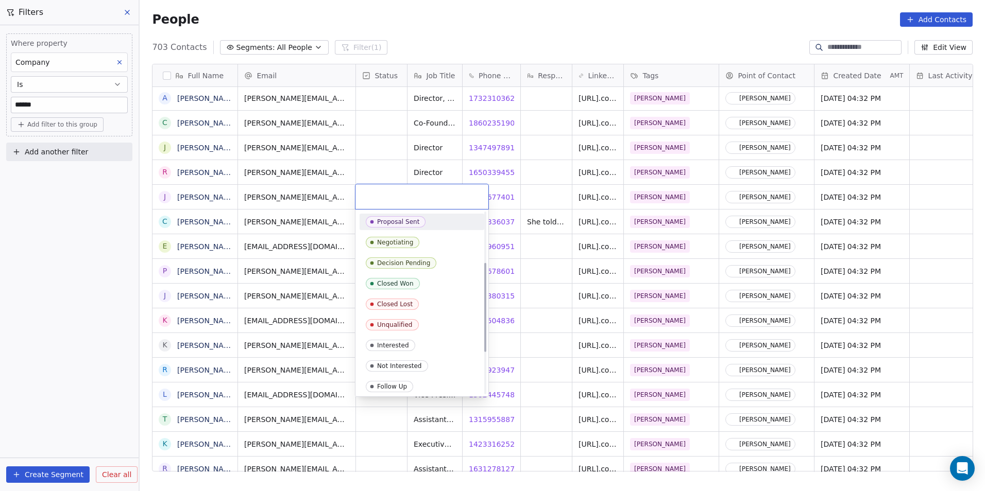
click at [387, 162] on html "DS Technologies Inc Contacts People Marketing Workflows Campaigns Sales Pipelin…" at bounding box center [492, 245] width 985 height 491
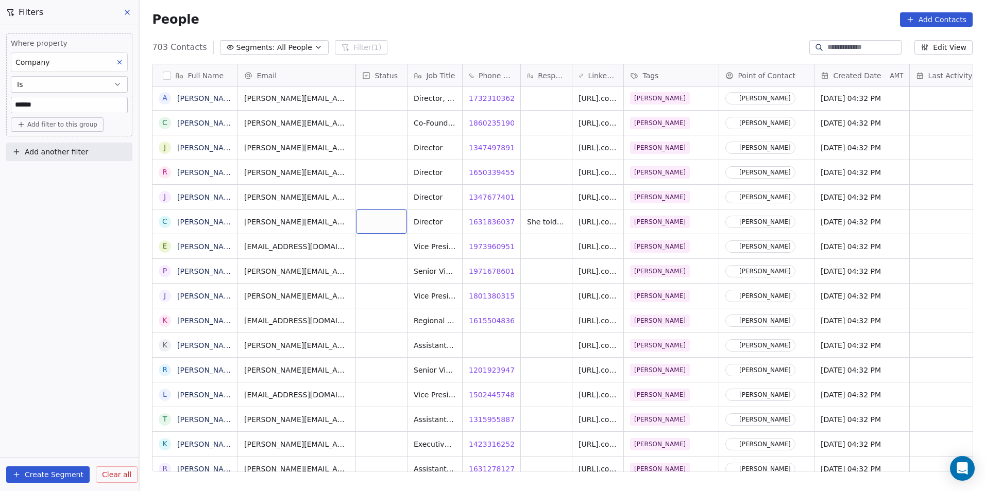
click at [383, 219] on div "grid" at bounding box center [381, 222] width 51 height 24
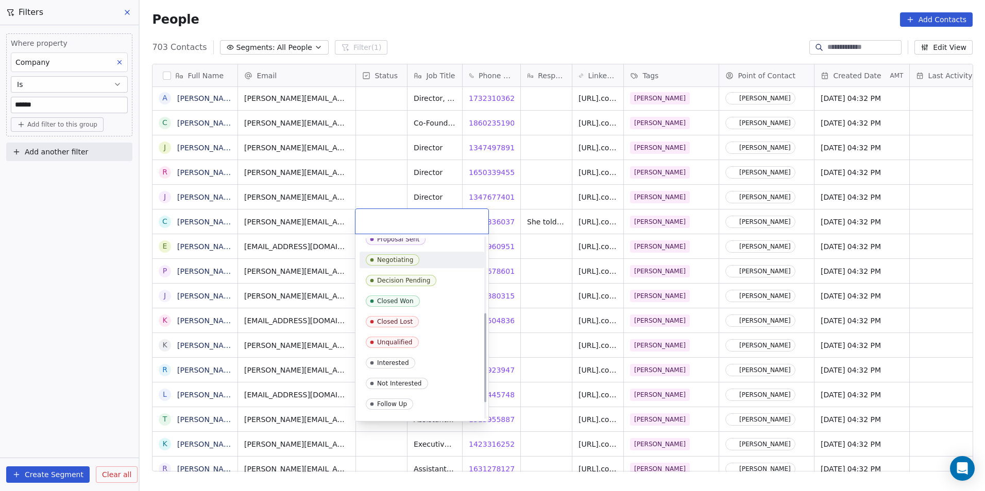
scroll to position [155, 0]
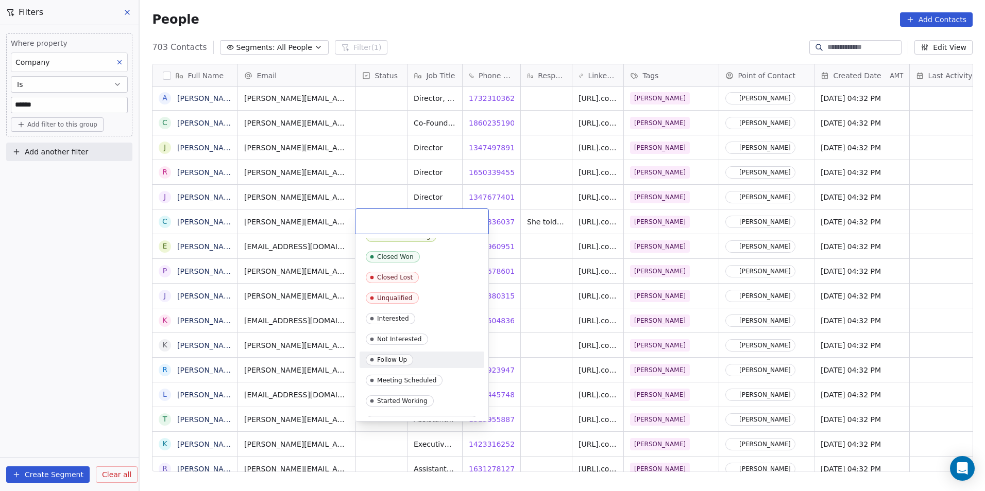
click at [395, 365] on span "Follow Up" at bounding box center [389, 359] width 47 height 11
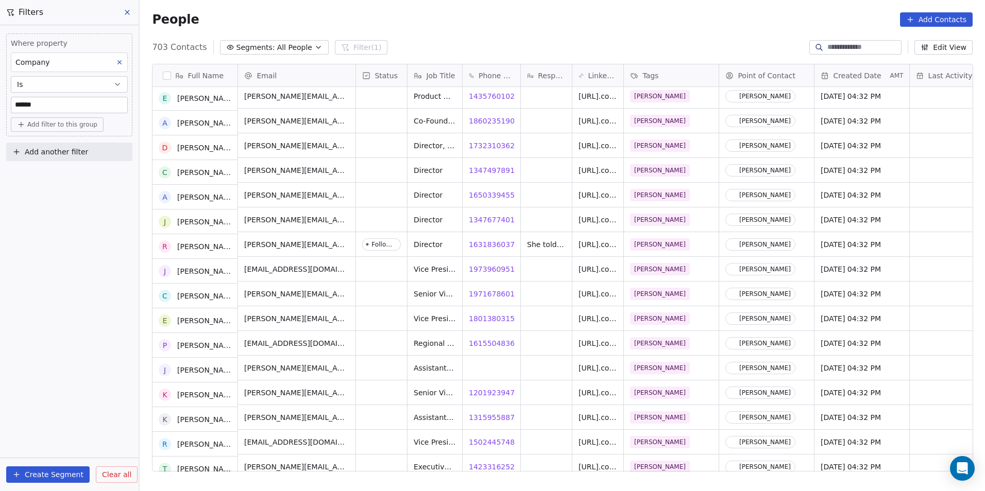
scroll to position [6679, 0]
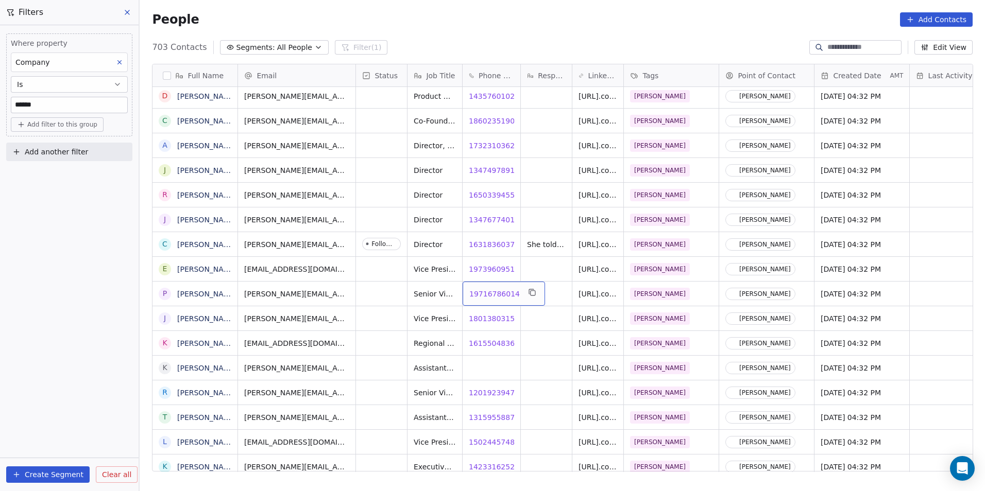
click at [486, 298] on span "19716786014" at bounding box center [494, 294] width 50 height 10
click at [488, 318] on span "18013803152" at bounding box center [494, 319] width 50 height 10
click at [484, 341] on body "DS Technologies Inc Contacts People Marketing Workflows Campaigns Sales Pipelin…" at bounding box center [492, 245] width 985 height 491
click at [485, 343] on span "16155048362" at bounding box center [494, 343] width 50 height 10
click at [494, 393] on span "12019239474" at bounding box center [494, 393] width 50 height 10
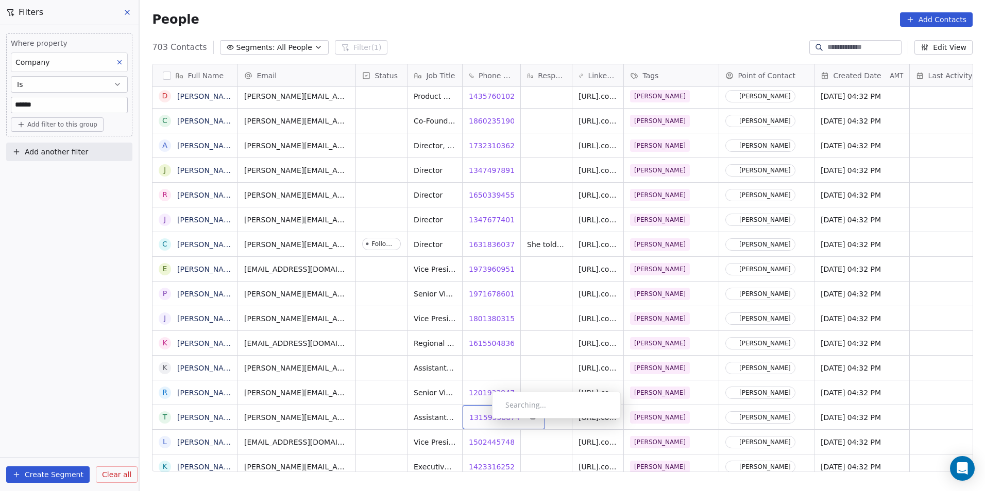
click at [484, 421] on span "13159558874" at bounding box center [494, 418] width 50 height 10
drag, startPoint x: 496, startPoint y: 444, endPoint x: 486, endPoint y: 444, distance: 10.3
click at [496, 444] on html "DS Technologies Inc Contacts People Marketing Workflows Campaigns Sales Pipelin…" at bounding box center [492, 245] width 985 height 491
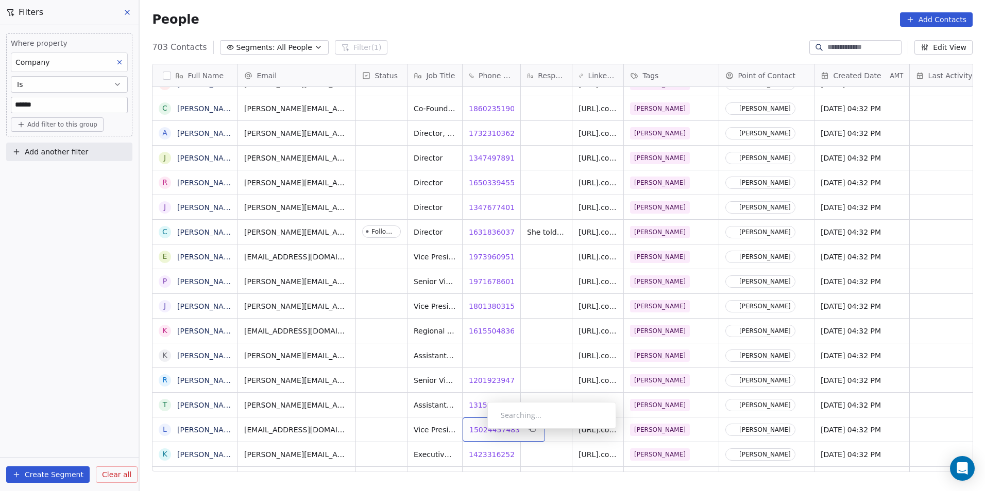
click at [479, 432] on span "15024457483" at bounding box center [494, 430] width 50 height 10
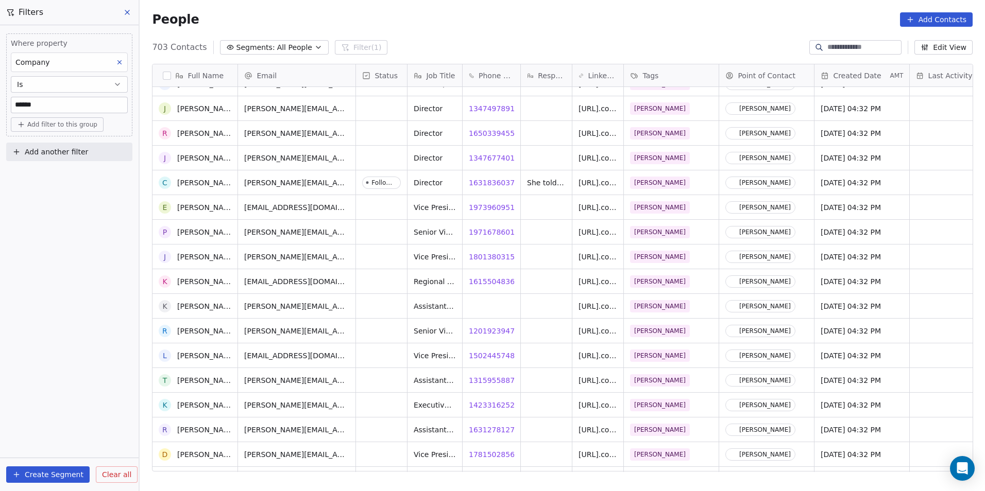
scroll to position [6742, 0]
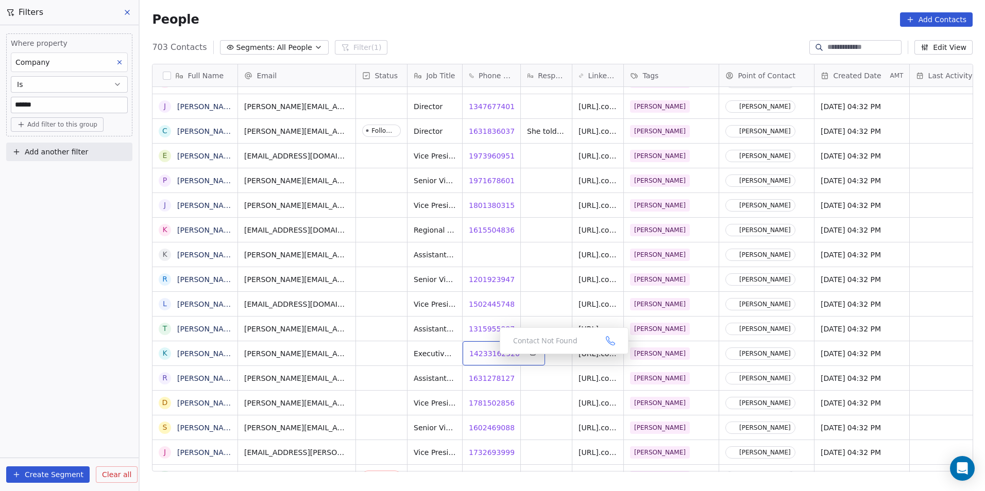
click at [490, 357] on span "14233162520" at bounding box center [494, 354] width 50 height 10
click at [481, 382] on span "16312781274" at bounding box center [494, 378] width 50 height 10
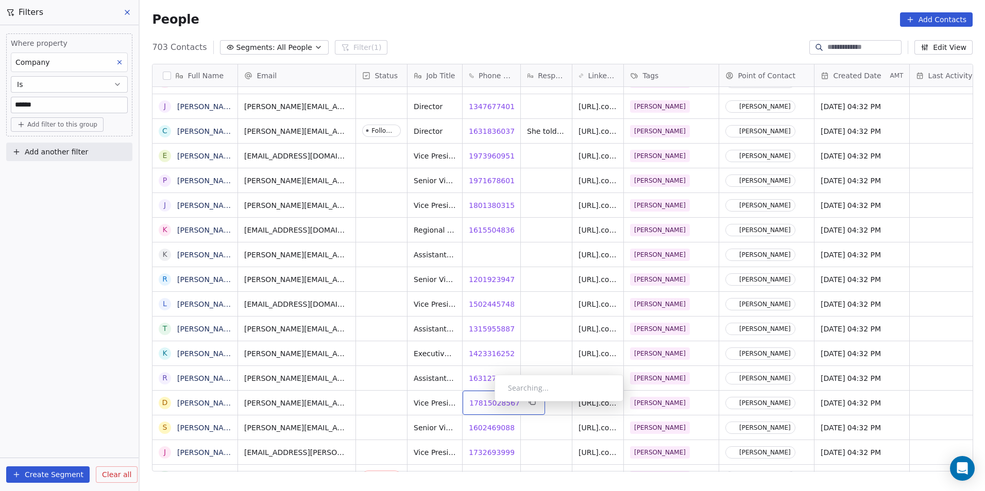
click at [486, 404] on span "17815028567" at bounding box center [494, 403] width 50 height 10
drag, startPoint x: 533, startPoint y: 431, endPoint x: 512, endPoint y: 436, distance: 21.2
click at [533, 431] on html "DS Technologies Inc Contacts People Marketing Workflows Campaigns Sales Pipelin…" at bounding box center [492, 245] width 985 height 491
click at [490, 430] on span "16024690884" at bounding box center [494, 428] width 50 height 10
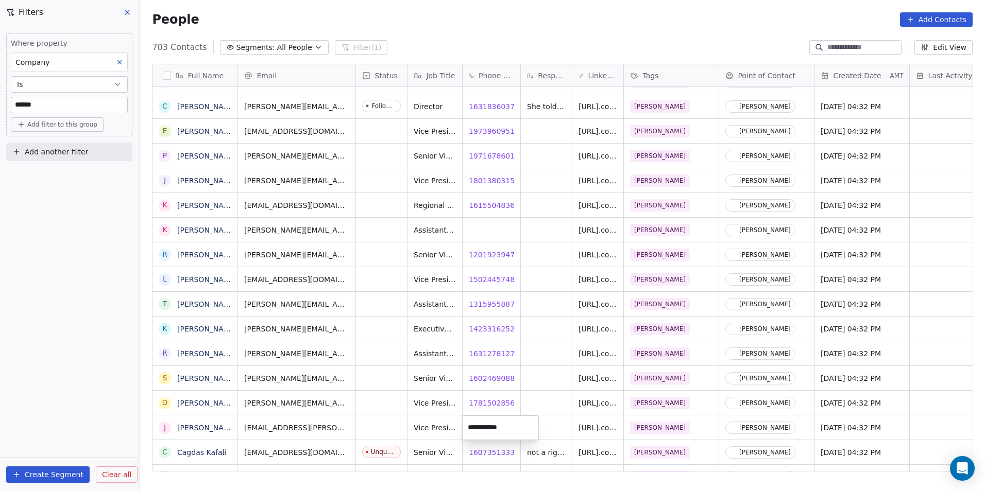
click at [562, 398] on html "DS Technologies Inc Contacts People Marketing Workflows Campaigns Sales Pipelin…" at bounding box center [492, 245] width 985 height 491
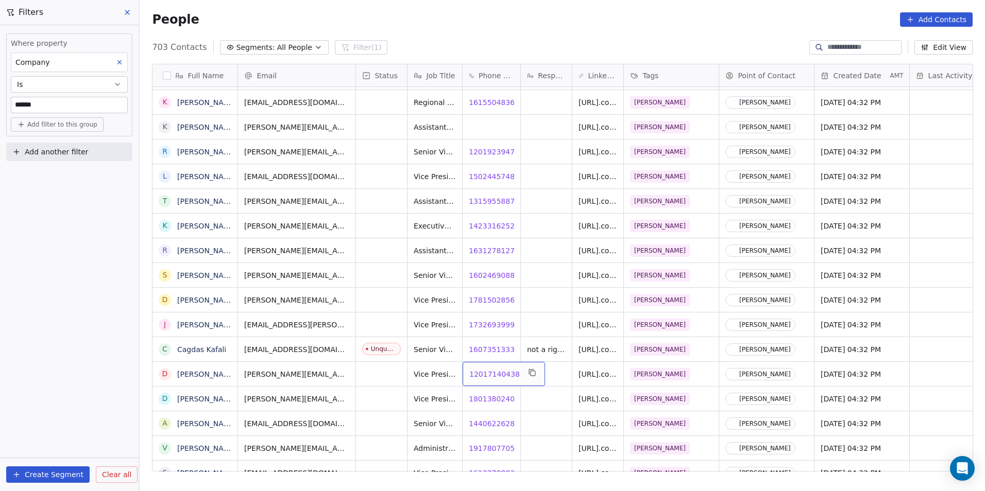
click at [487, 377] on span "12017140438" at bounding box center [494, 374] width 50 height 10
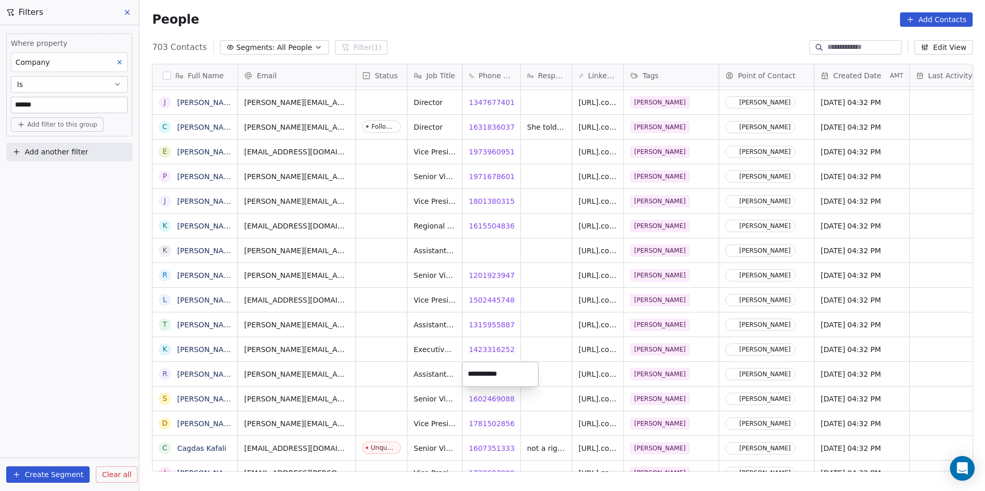
drag, startPoint x: 543, startPoint y: 345, endPoint x: 537, endPoint y: 356, distance: 13.6
click at [543, 345] on html "DS Technologies Inc Contacts People Marketing Workflows Campaigns Sales Pipelin…" at bounding box center [492, 245] width 985 height 491
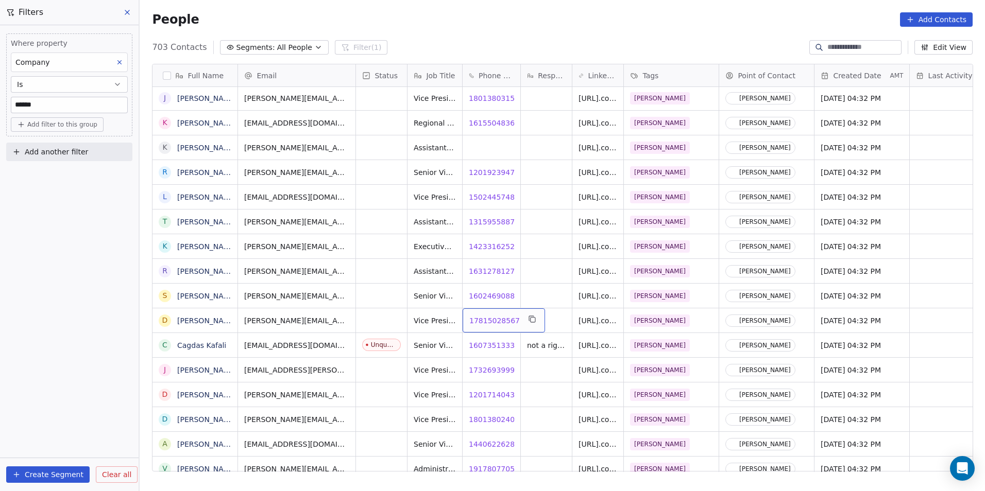
click at [483, 320] on span "17815028567" at bounding box center [494, 321] width 50 height 10
click at [494, 367] on span "17326939996" at bounding box center [494, 370] width 50 height 10
drag, startPoint x: 480, startPoint y: 395, endPoint x: 493, endPoint y: 399, distance: 13.9
click at [480, 395] on html "DS Technologies Inc Contacts People Marketing Workflows Campaigns Sales Pipelin…" at bounding box center [492, 245] width 985 height 491
click at [484, 397] on span "12017140438" at bounding box center [494, 395] width 50 height 10
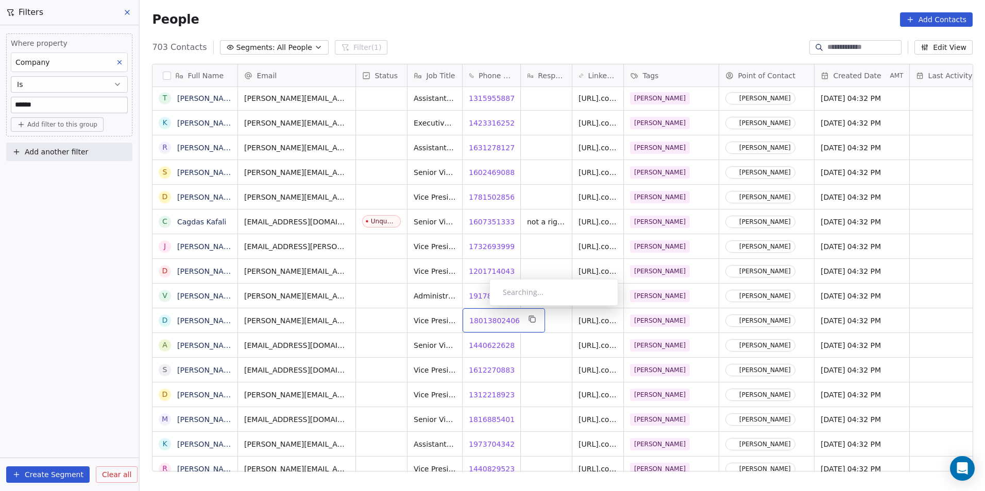
scroll to position [7154, 0]
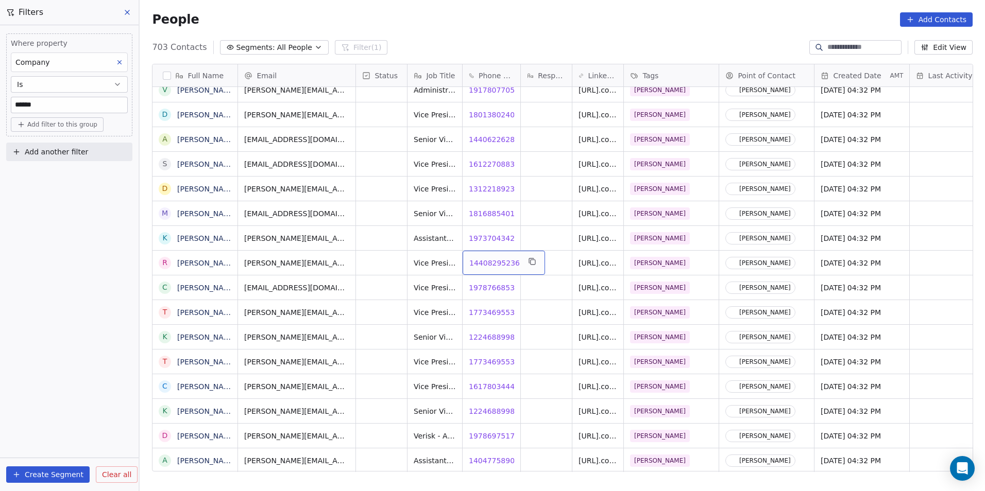
click at [487, 262] on span "14408295236" at bounding box center [494, 263] width 50 height 10
click at [493, 286] on span "19787668531" at bounding box center [494, 288] width 50 height 10
click at [489, 314] on span "17734695536" at bounding box center [494, 312] width 50 height 10
click at [500, 361] on span "17734695536" at bounding box center [494, 362] width 50 height 10
click at [477, 386] on span "16178034447" at bounding box center [494, 387] width 50 height 10
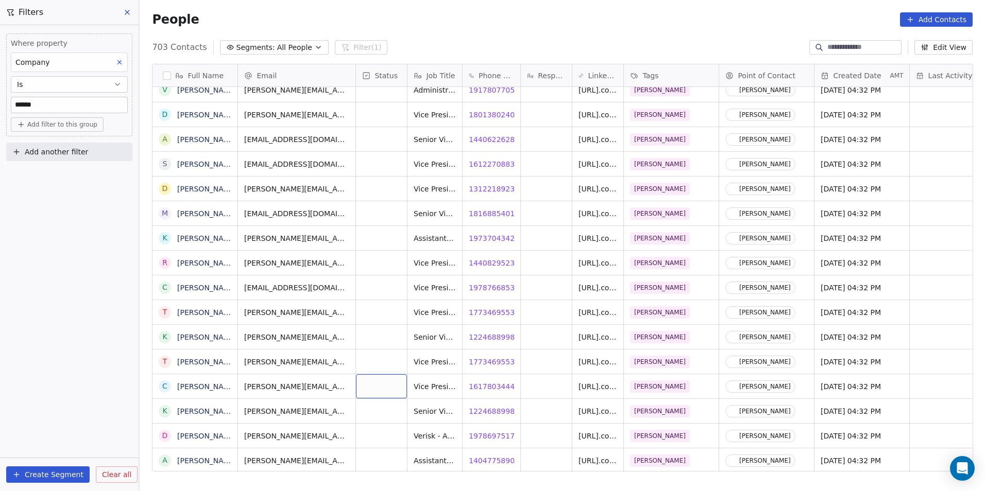
click at [381, 389] on div "grid" at bounding box center [381, 386] width 51 height 24
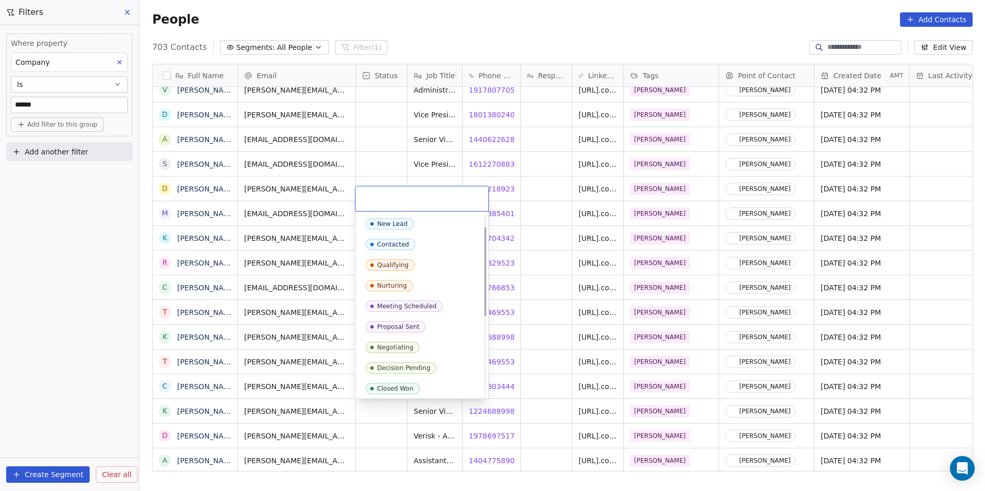
scroll to position [103, 0]
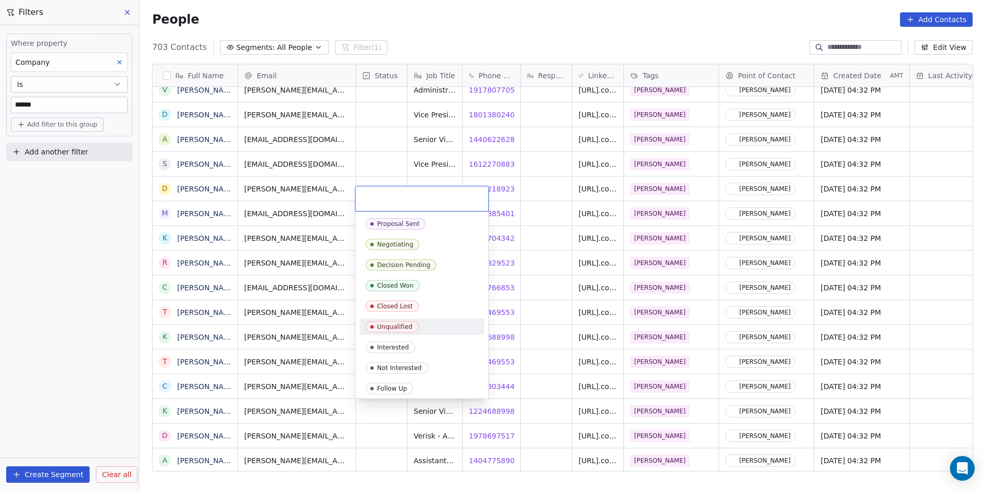
click at [410, 325] on div "Unqualified" at bounding box center [395, 326] width 36 height 7
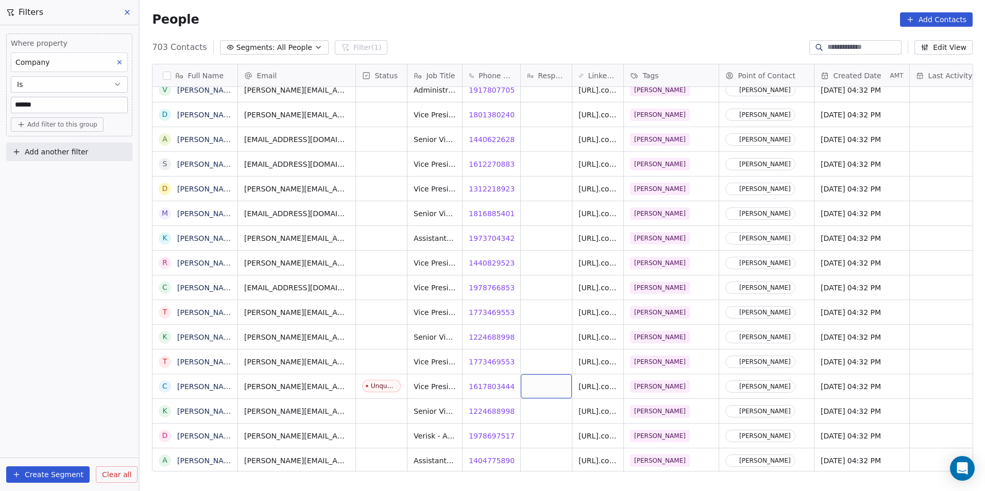
click at [551, 386] on div "grid" at bounding box center [546, 386] width 51 height 24
click at [553, 392] on textarea "**********" at bounding box center [546, 390] width 50 height 32
type textarea "**********"
click at [382, 413] on html "DS Technologies Inc Contacts People Marketing Workflows Campaigns Sales Pipelin…" at bounding box center [492, 245] width 985 height 491
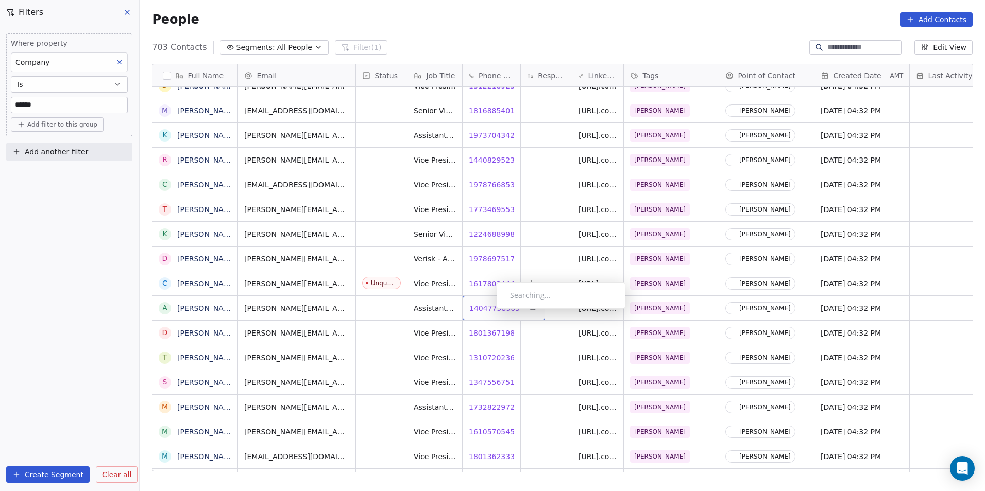
click at [488, 312] on span "14047758903" at bounding box center [494, 308] width 50 height 10
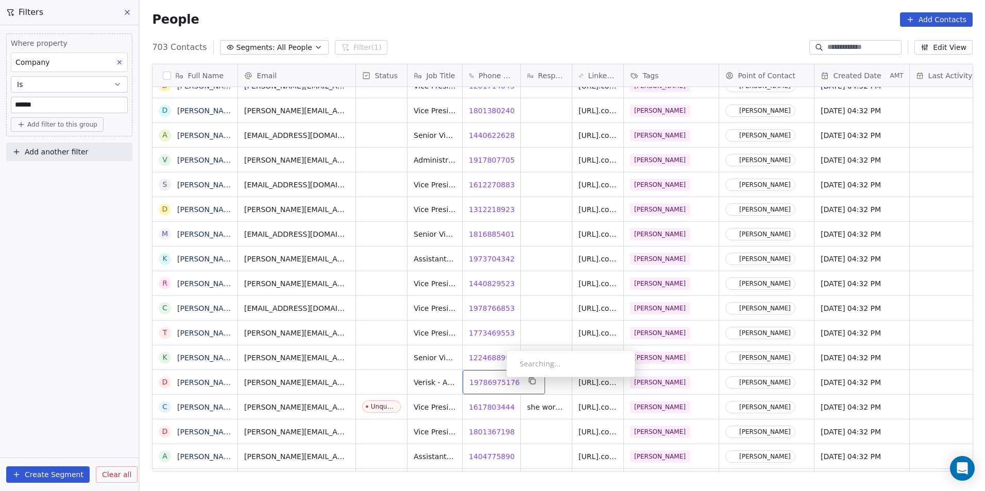
click at [498, 380] on span "19786975176" at bounding box center [494, 383] width 50 height 10
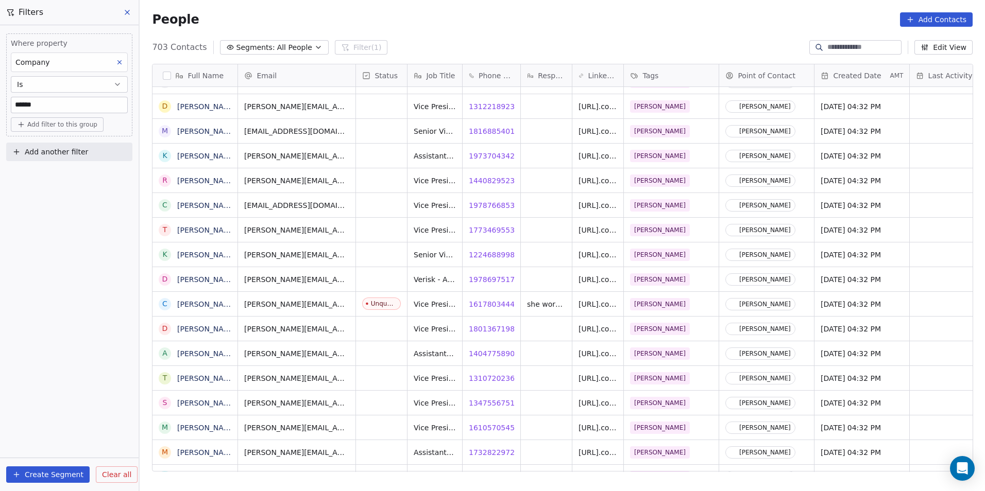
scroll to position [7360, 0]
click at [487, 329] on div "Contact Not Found" at bounding box center [551, 340] width 129 height 27
click at [486, 329] on span "18013671982" at bounding box center [494, 329] width 50 height 10
click at [482, 380] on span "13107202360" at bounding box center [494, 378] width 50 height 10
click at [485, 329] on span "13475567519" at bounding box center [494, 329] width 50 height 10
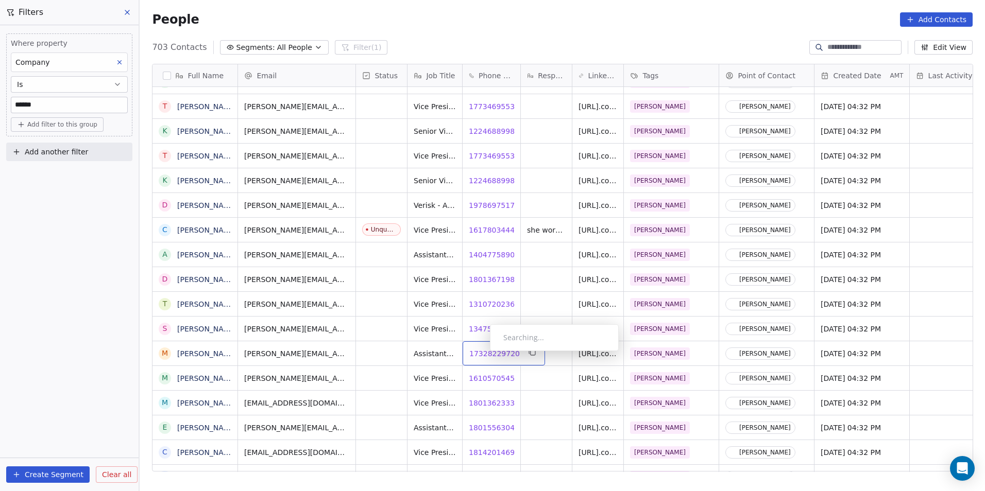
click at [482, 354] on span "17328229720" at bounding box center [494, 354] width 50 height 10
click at [483, 378] on span "16105705454" at bounding box center [494, 378] width 50 height 10
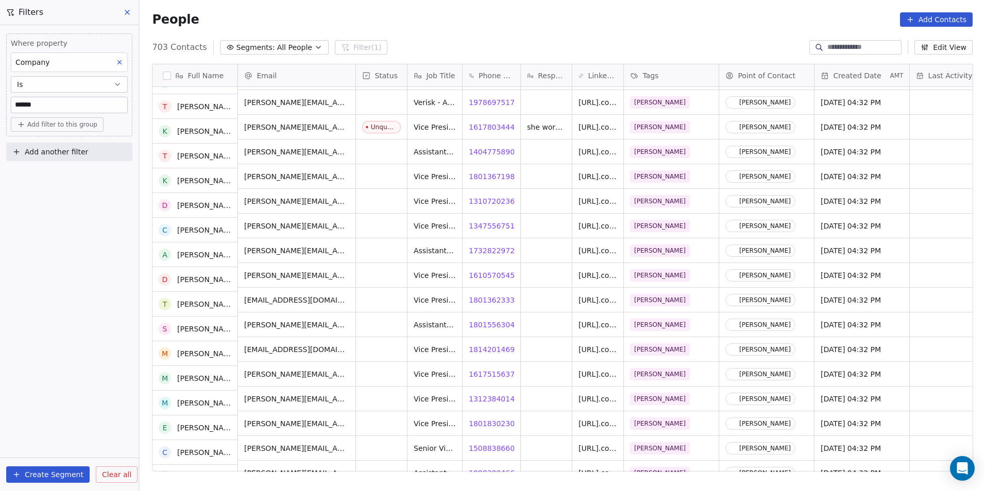
scroll to position [7464, 0]
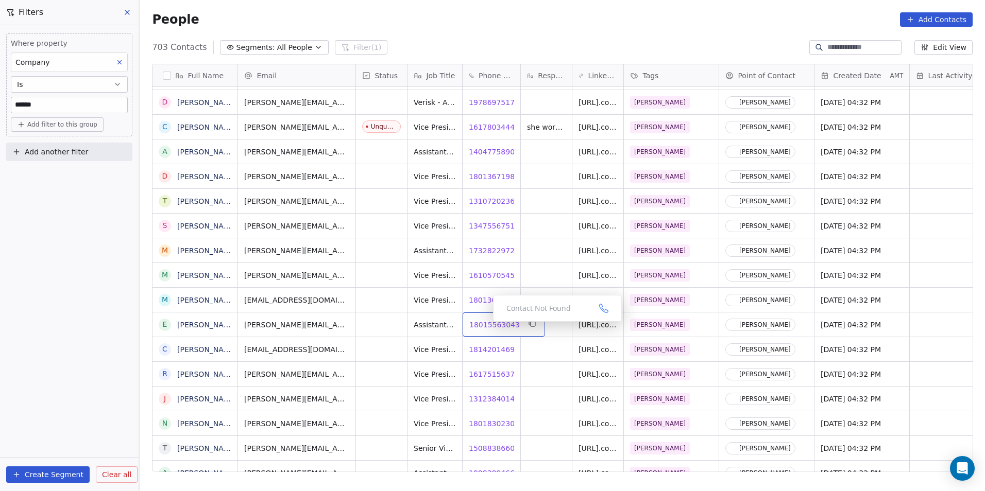
click at [485, 324] on span "18015563043" at bounding box center [494, 325] width 50 height 10
click at [487, 351] on span "18142014698" at bounding box center [494, 350] width 50 height 10
click at [483, 372] on html "DS Technologies Inc Contacts People Marketing Workflows Campaigns Sales Pipelin…" at bounding box center [492, 245] width 985 height 491
click at [491, 375] on span "16175156373" at bounding box center [494, 374] width 50 height 10
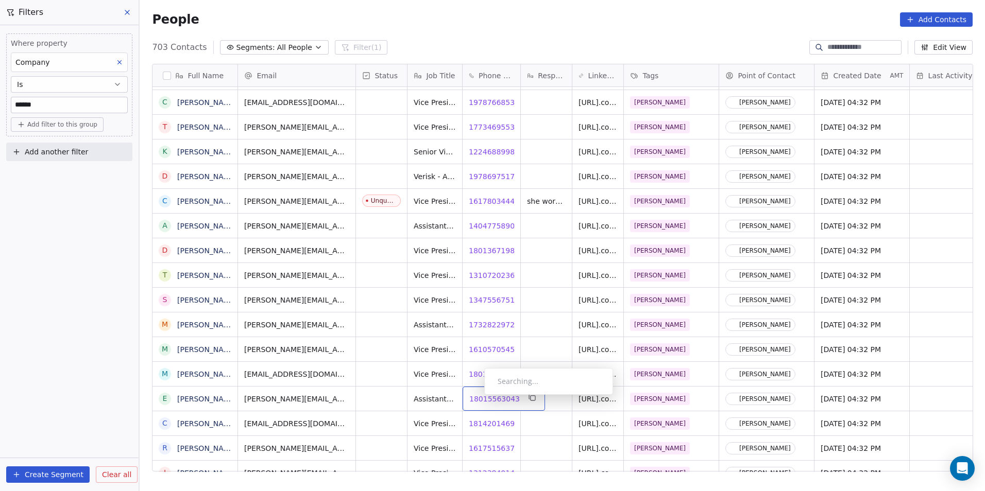
click at [476, 398] on span "18015563043" at bounding box center [494, 399] width 50 height 10
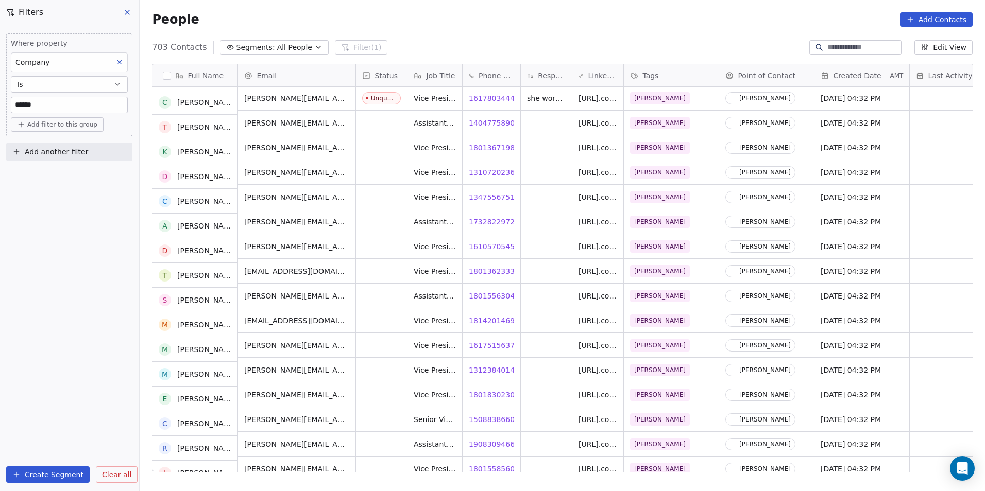
scroll to position [7567, 0]
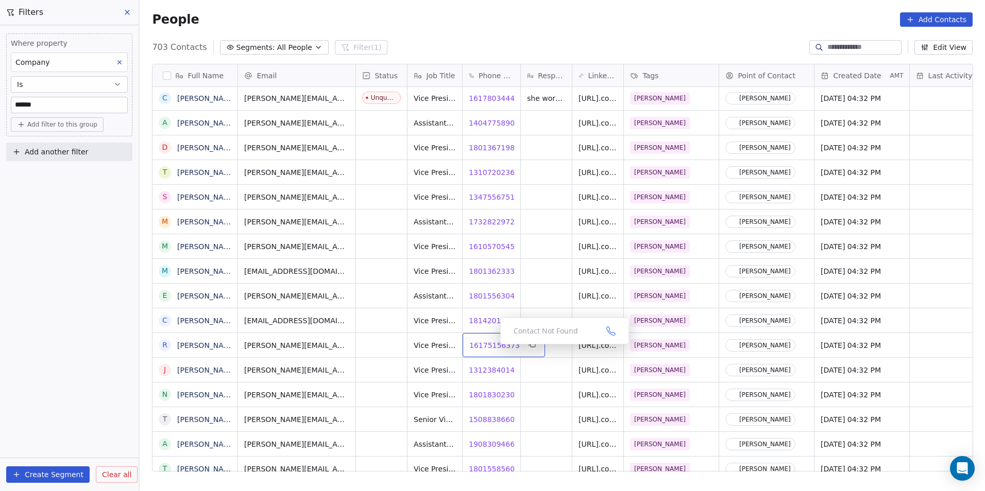
click at [492, 347] on span "16175156373" at bounding box center [494, 345] width 50 height 10
click at [480, 372] on span "13123840145" at bounding box center [494, 370] width 50 height 10
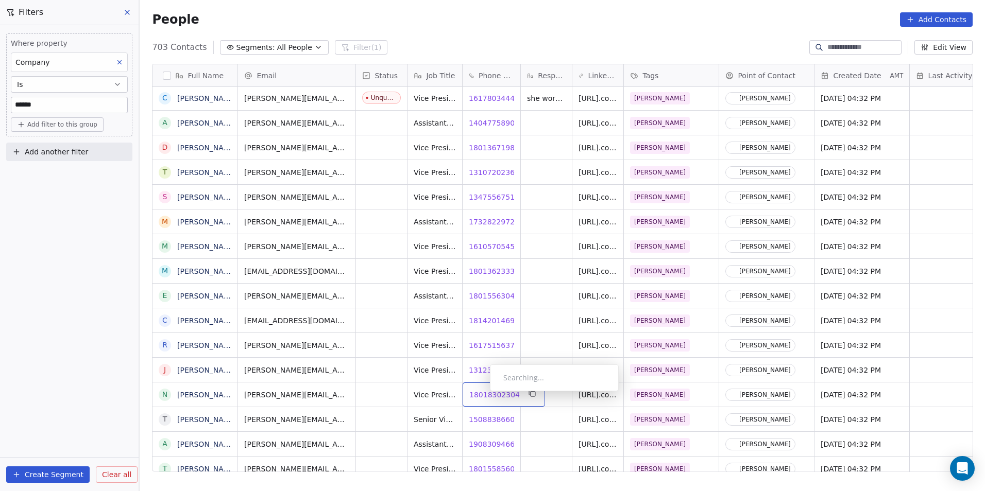
click at [482, 394] on span "18018302304" at bounding box center [494, 395] width 50 height 10
click at [489, 396] on span "18018302304" at bounding box center [494, 395] width 50 height 10
click at [491, 421] on span "15088386603" at bounding box center [494, 420] width 50 height 10
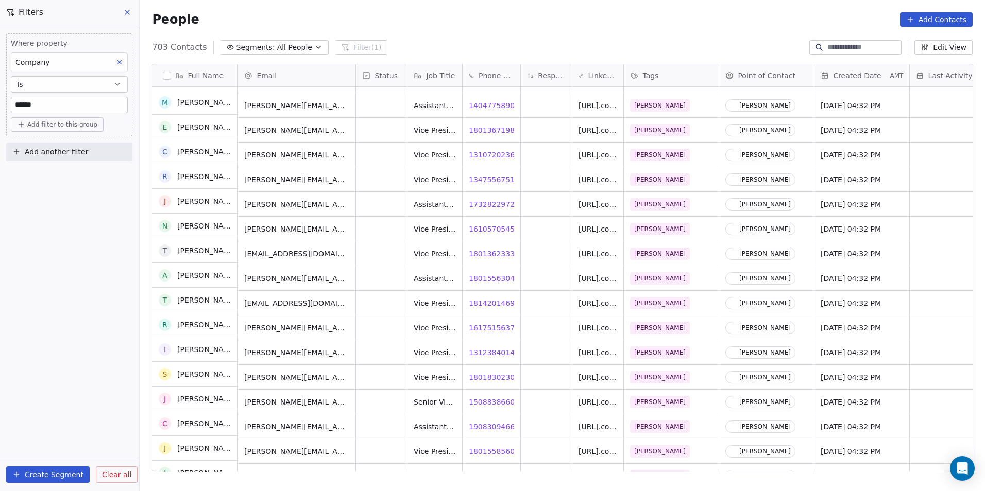
scroll to position [7735, 0]
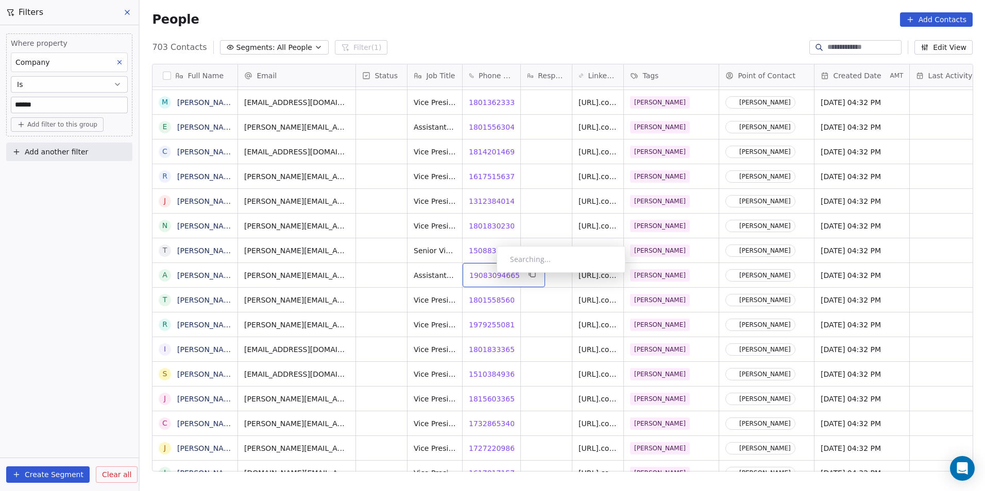
click at [488, 276] on span "19083094665" at bounding box center [494, 275] width 50 height 10
click at [476, 297] on span "18015585606" at bounding box center [494, 300] width 50 height 10
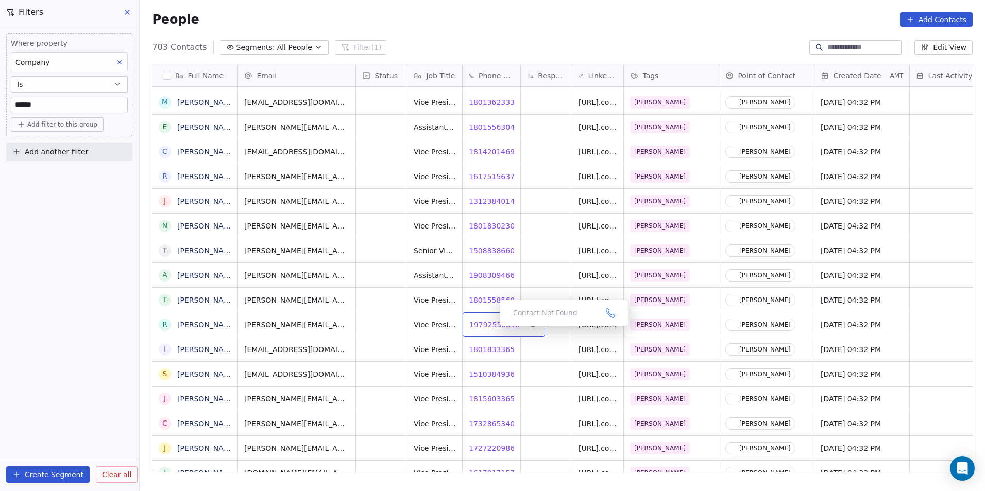
click at [491, 326] on span "19792550818" at bounding box center [494, 325] width 50 height 10
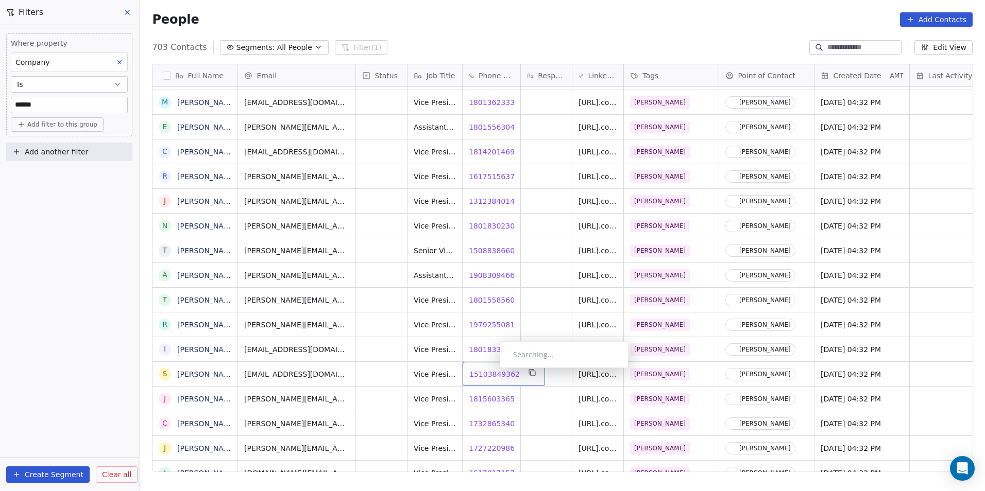
click at [491, 371] on span "15103849362" at bounding box center [494, 374] width 50 height 10
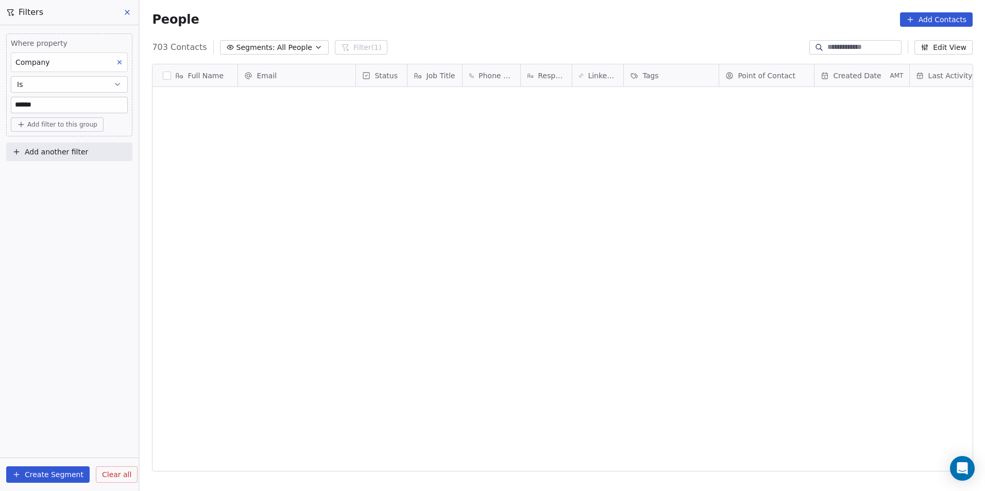
scroll to position [424, 838]
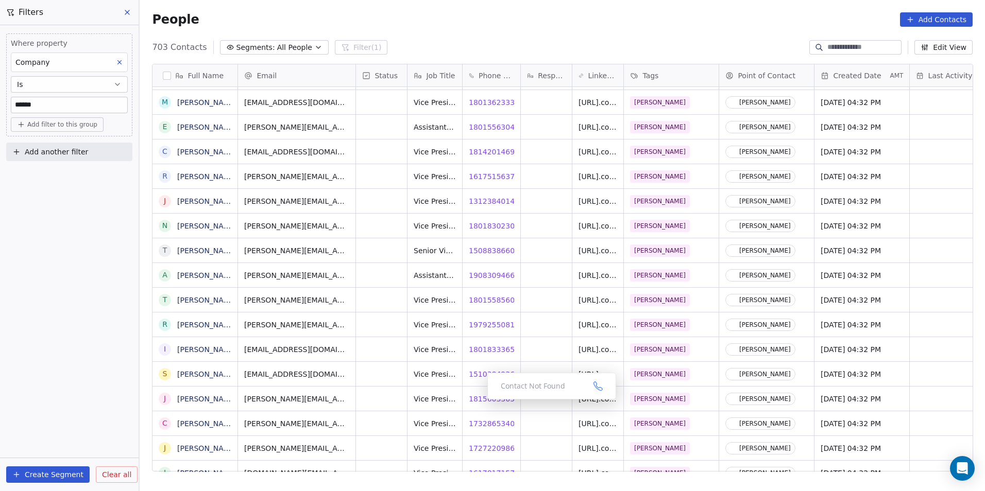
click at [494, 395] on div "Contact Not Found" at bounding box center [551, 386] width 129 height 27
click at [486, 399] on span "18156033651" at bounding box center [494, 399] width 50 height 10
click at [485, 422] on span "17328653405" at bounding box center [494, 424] width 50 height 10
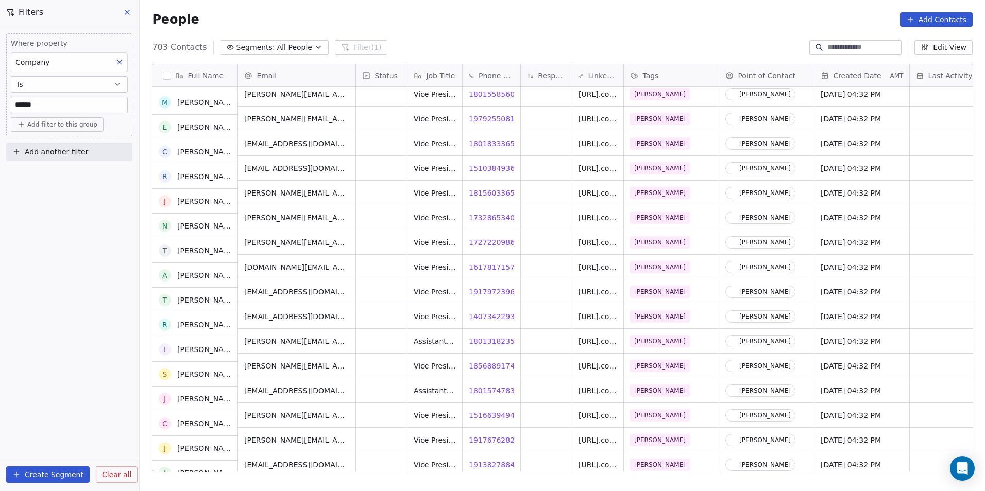
scroll to position [7941, 0]
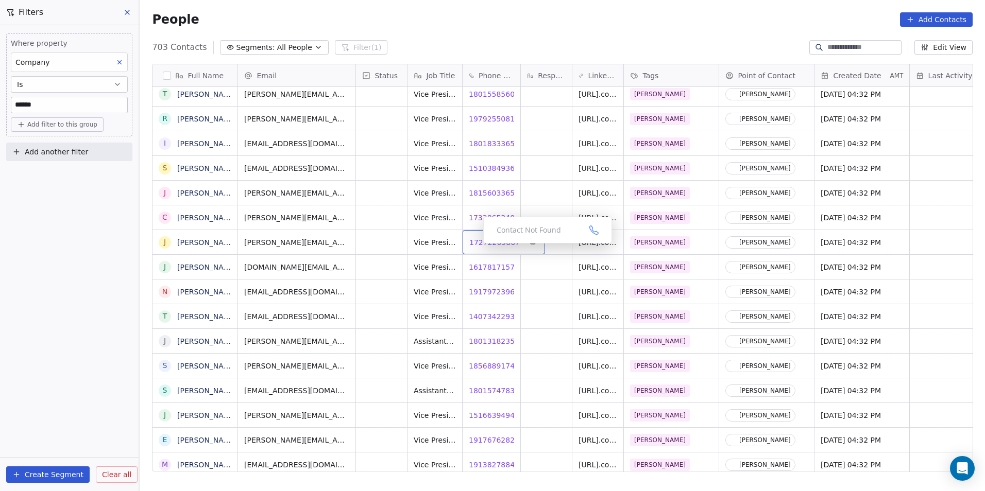
click at [481, 245] on span "17272209867" at bounding box center [494, 242] width 50 height 10
drag, startPoint x: 492, startPoint y: 267, endPoint x: 487, endPoint y: 267, distance: 5.7
click at [492, 267] on html "DS Technologies Inc Contacts People Marketing Workflows Campaigns Sales Pipelin…" at bounding box center [492, 245] width 985 height 491
click at [488, 269] on span "16178171575" at bounding box center [494, 267] width 50 height 10
click at [484, 223] on div "19179723967 19179723967" at bounding box center [504, 218] width 82 height 24
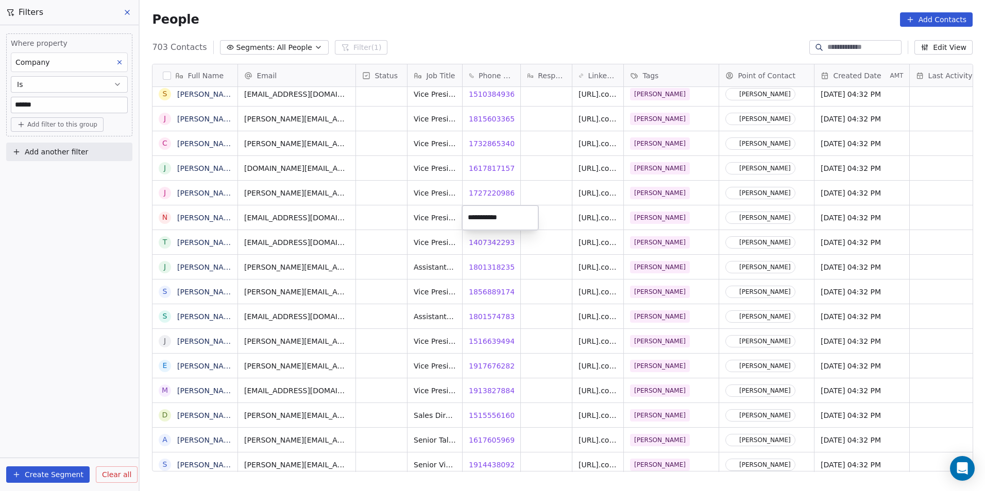
click at [545, 246] on html "DS Technologies Inc Contacts People Marketing Workflows Campaigns Sales Pipelin…" at bounding box center [492, 245] width 985 height 491
click at [494, 216] on span "19179723967" at bounding box center [494, 218] width 50 height 10
click at [505, 355] on body "DS Technologies Inc Contacts People Marketing Workflows Campaigns Sales Pipelin…" at bounding box center [492, 245] width 985 height 491
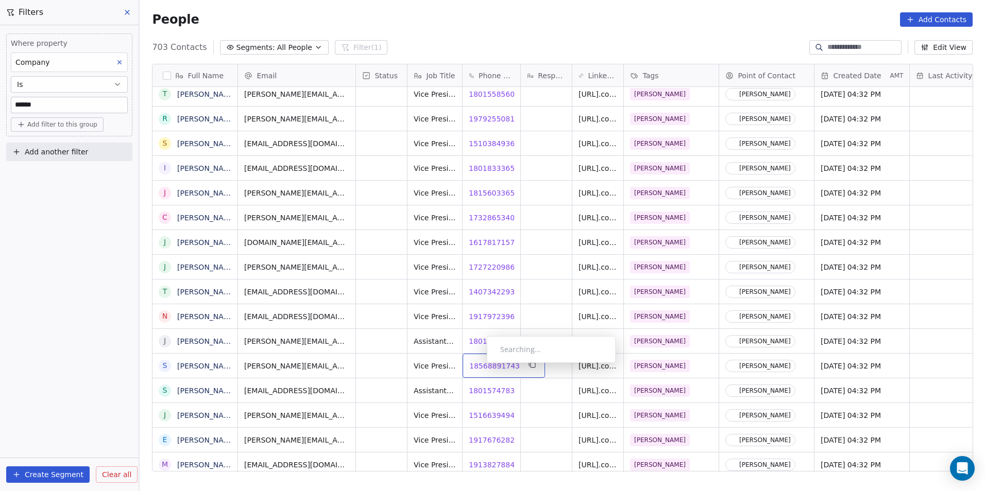
click at [478, 366] on span "18568891743" at bounding box center [494, 366] width 50 height 10
click at [485, 392] on span "18015747839" at bounding box center [494, 391] width 50 height 10
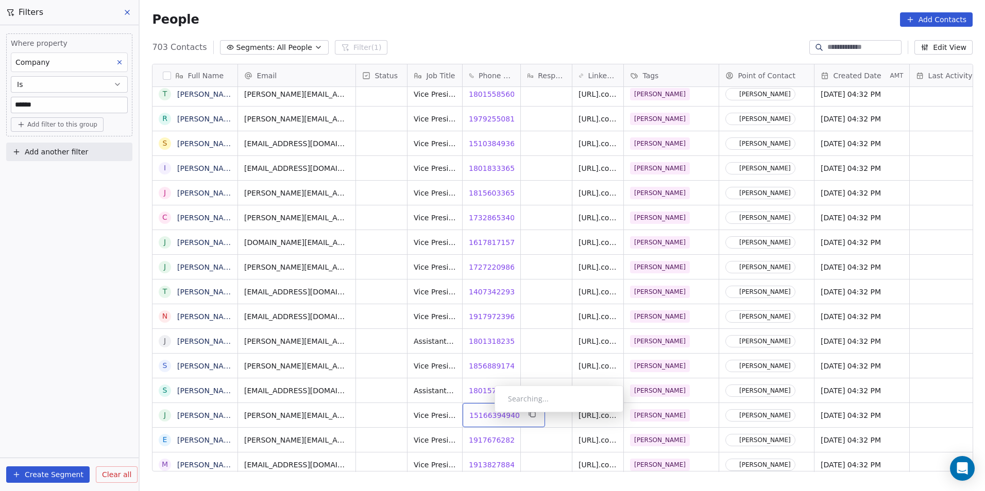
click at [486, 415] on span "15166394940" at bounding box center [494, 415] width 50 height 10
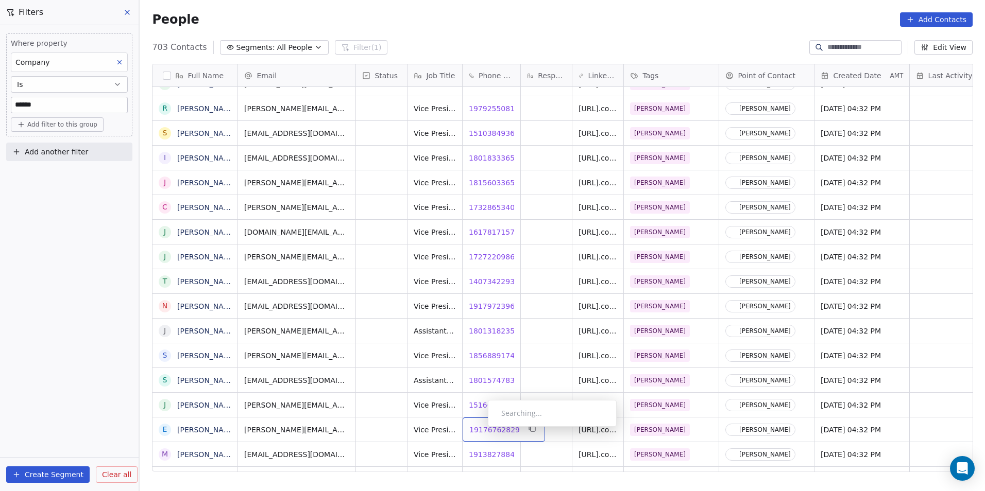
click at [480, 430] on span "19176762829" at bounding box center [494, 430] width 50 height 10
click at [477, 432] on span "19138278844" at bounding box center [494, 430] width 50 height 10
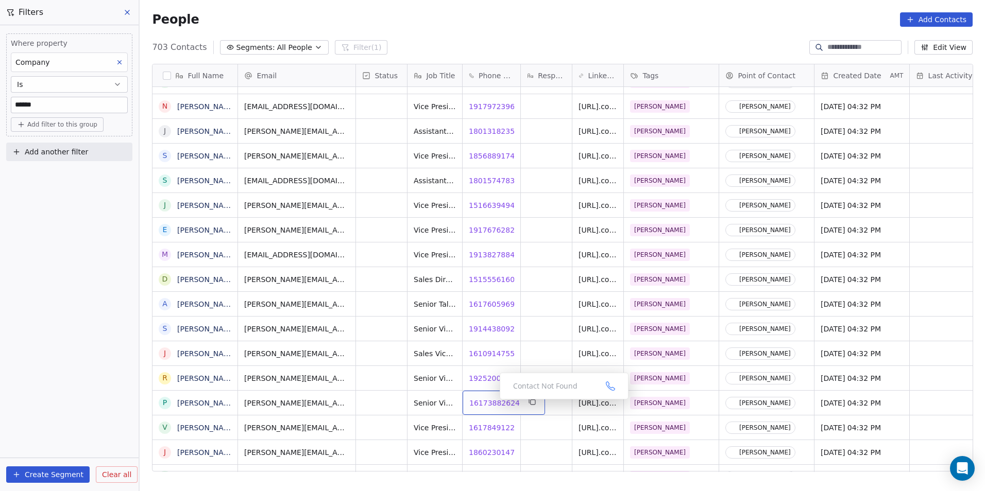
click at [491, 402] on span "16173882624" at bounding box center [494, 403] width 50 height 10
click at [487, 430] on span "16178491228" at bounding box center [494, 428] width 50 height 10
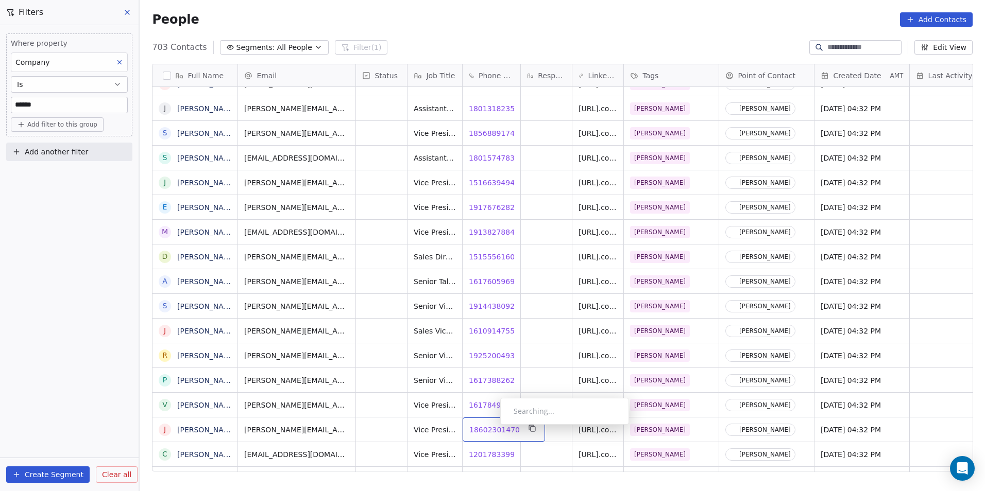
click at [492, 427] on body "DS Technologies Inc Contacts People Marketing Workflows Campaigns Sales Pipelin…" at bounding box center [492, 245] width 985 height 491
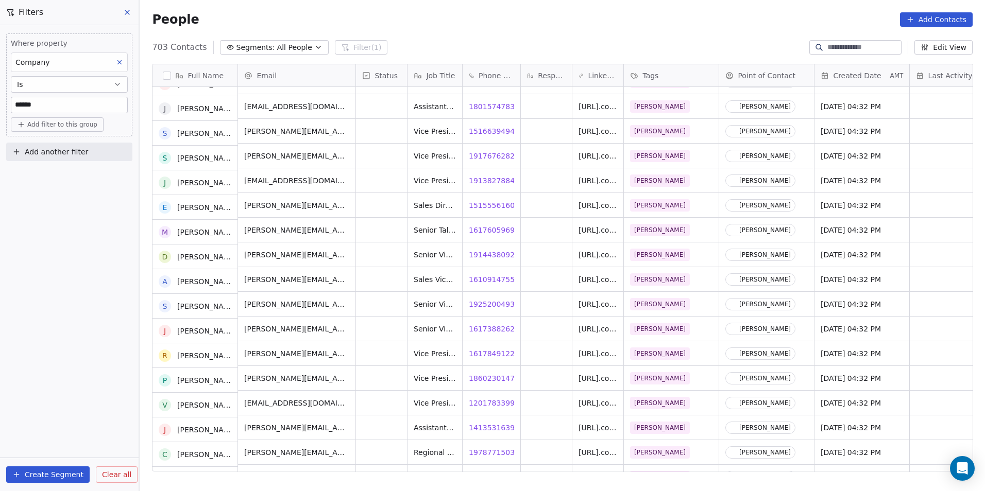
scroll to position [8102, 0]
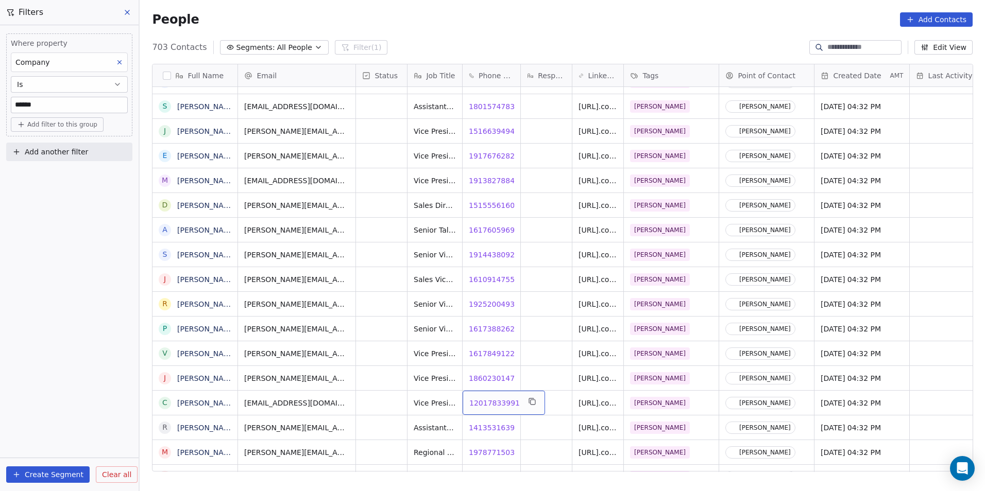
click at [485, 405] on span "12017833991" at bounding box center [494, 403] width 50 height 10
click at [489, 427] on span "14135316391" at bounding box center [494, 428] width 50 height 10
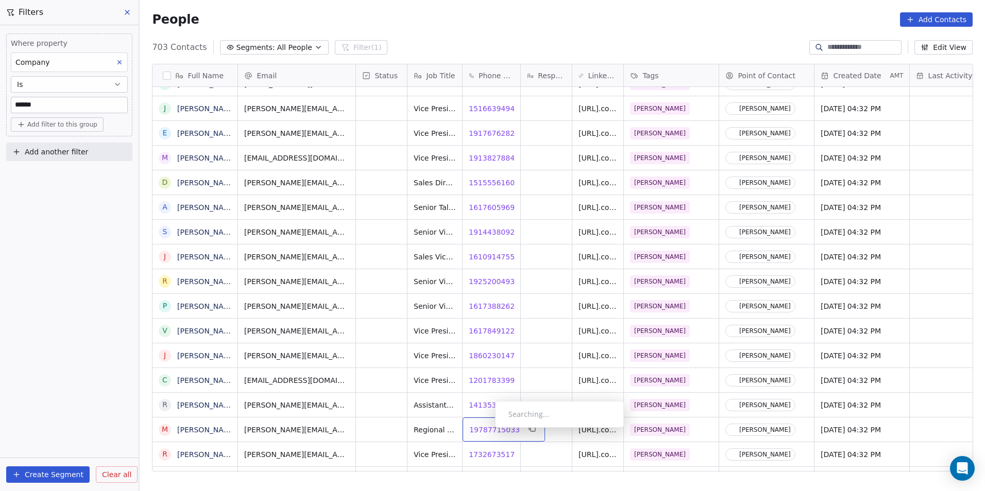
click at [487, 431] on span "19787715033" at bounding box center [494, 430] width 50 height 10
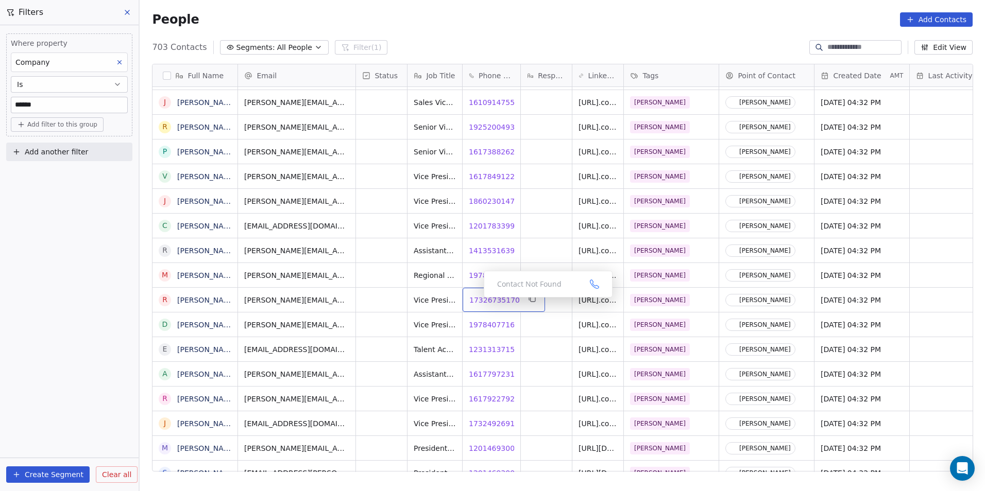
click at [482, 302] on span "17326735170" at bounding box center [494, 300] width 50 height 10
click at [480, 328] on span "19784077160" at bounding box center [494, 325] width 50 height 10
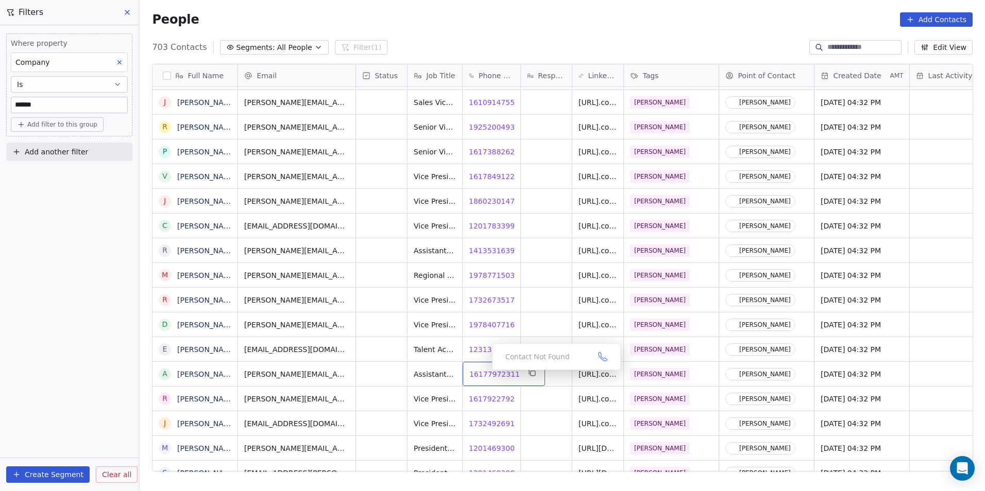
click at [485, 372] on span "16177972311" at bounding box center [494, 374] width 50 height 10
click at [488, 402] on span "16179227926" at bounding box center [494, 399] width 50 height 10
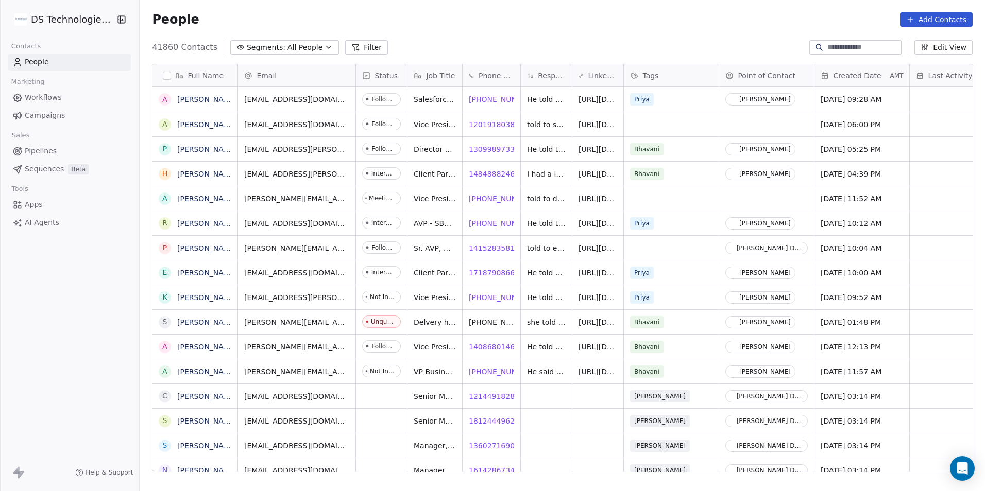
scroll to position [8, 8]
